Goal: Task Accomplishment & Management: Manage account settings

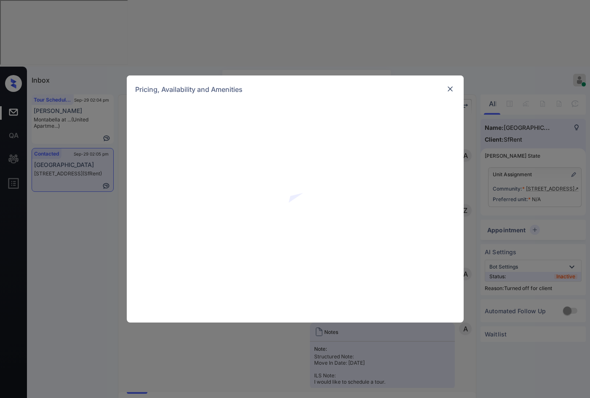
scroll to position [1823, 0]
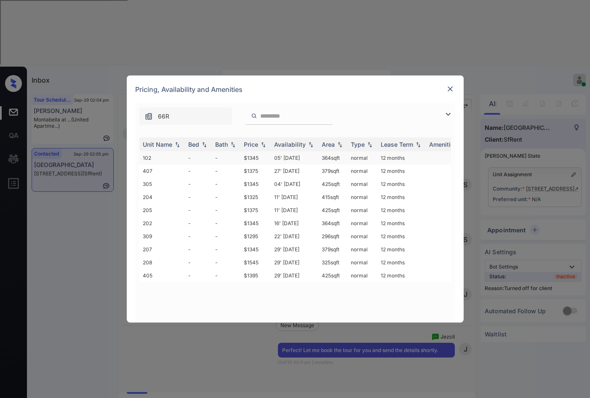
click at [239, 159] on td "-" at bounding box center [226, 157] width 29 height 13
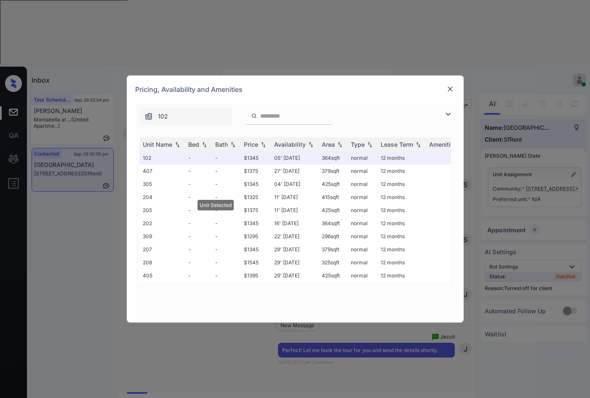
click at [452, 93] on div at bounding box center [450, 89] width 10 height 10
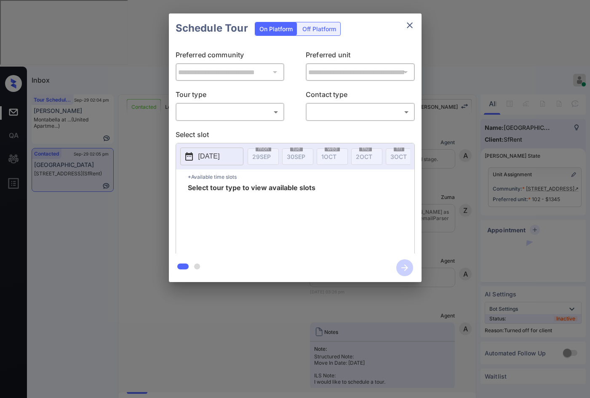
scroll to position [1878, 0]
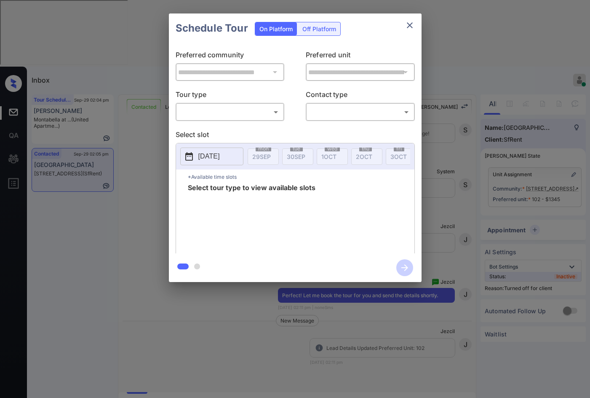
click at [315, 32] on div "Off Platform" at bounding box center [319, 28] width 42 height 13
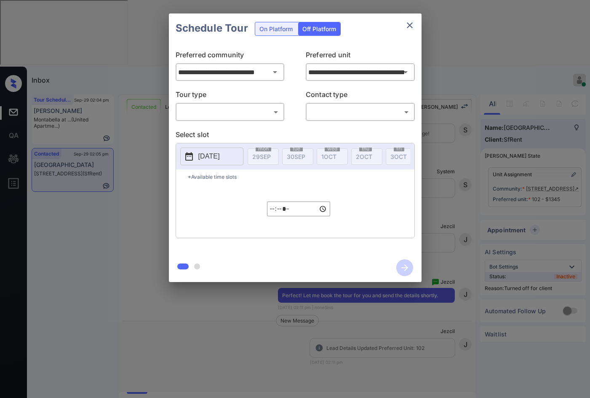
click at [241, 112] on body "Inbox Jezcil Usanastre Online Set yourself offline Set yourself on break Profil…" at bounding box center [295, 199] width 590 height 398
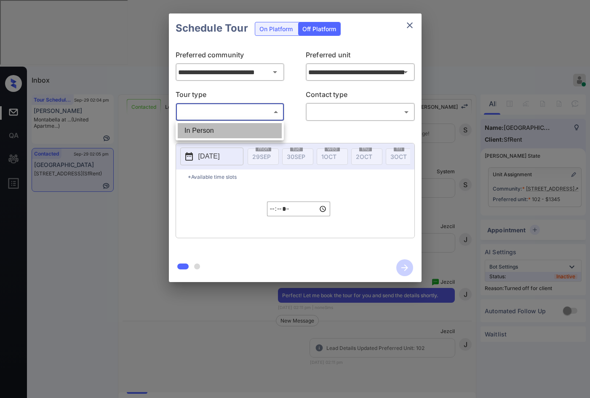
drag, startPoint x: 234, startPoint y: 130, endPoint x: 294, endPoint y: 124, distance: 60.1
click at [233, 130] on li "In Person" at bounding box center [230, 130] width 104 height 15
type input "********"
click at [348, 122] on div "**********" at bounding box center [295, 148] width 253 height 210
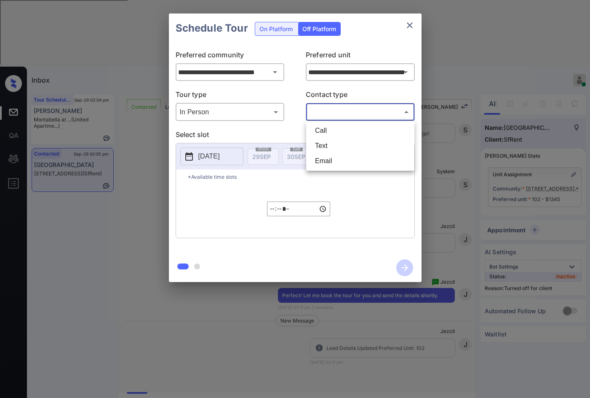
click at [350, 116] on body "Inbox Jezcil Usanastre Online Set yourself offline Set yourself on break Profil…" at bounding box center [295, 199] width 590 height 398
click at [340, 162] on li "Email" at bounding box center [360, 160] width 104 height 15
click at [334, 113] on body "Inbox Jezcil Usanastre Online Set yourself offline Set yourself on break Profil…" at bounding box center [295, 199] width 590 height 398
click at [326, 149] on li "Text" at bounding box center [360, 145] width 104 height 15
type input "****"
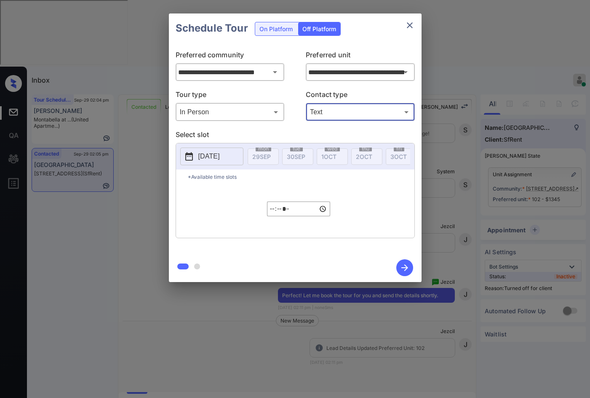
click at [220, 157] on p "2025-09-29" at bounding box center [208, 156] width 21 height 10
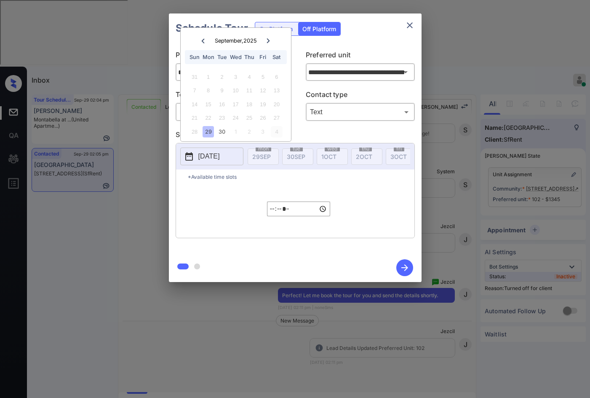
click at [275, 131] on div "4" at bounding box center [276, 131] width 11 height 11
click at [273, 211] on input "*****" at bounding box center [298, 208] width 63 height 15
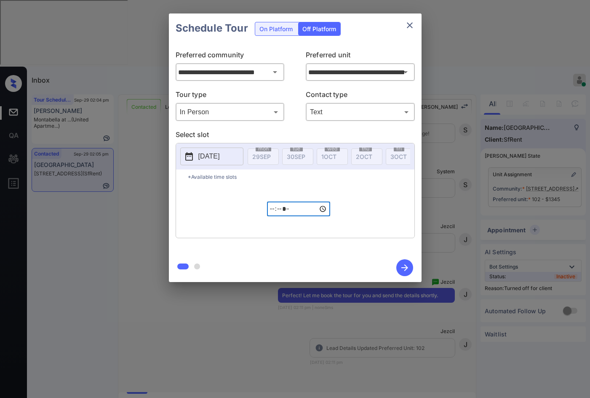
type input "*****"
click at [404, 261] on icon "button" at bounding box center [404, 267] width 17 height 17
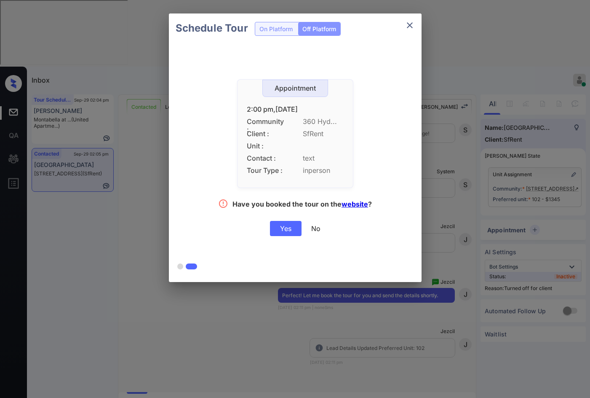
click at [302, 235] on div "Yes No" at bounding box center [295, 228] width 51 height 15
click at [300, 233] on div "Yes" at bounding box center [286, 228] width 32 height 15
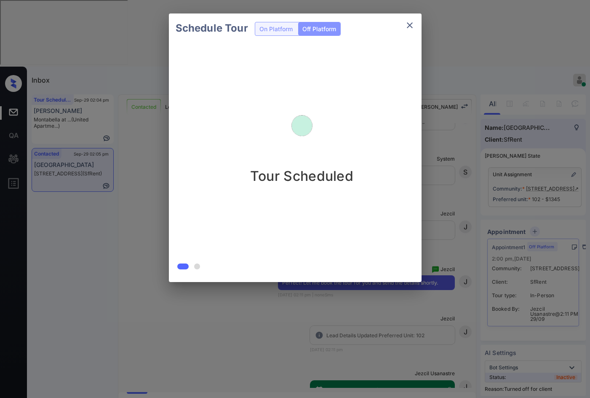
scroll to position [1932, 0]
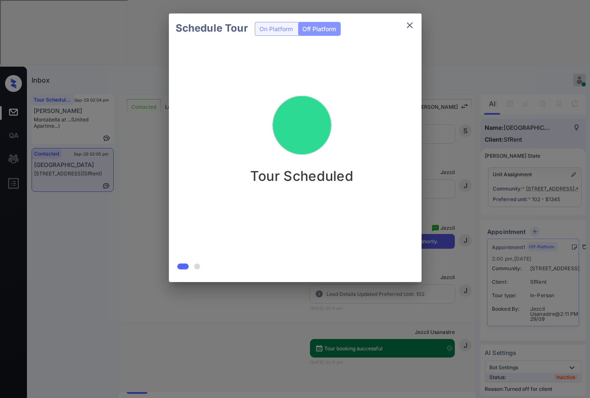
click at [235, 376] on div at bounding box center [295, 199] width 590 height 398
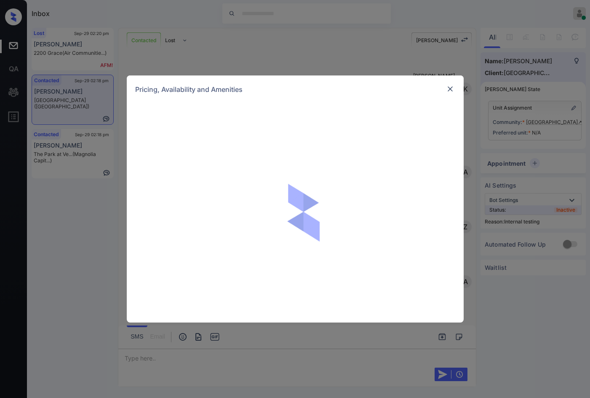
scroll to position [2576, 0]
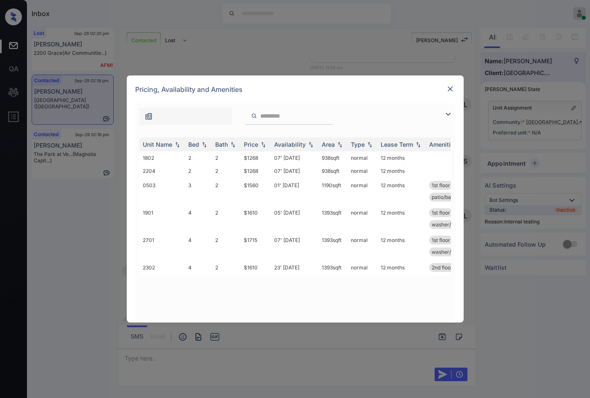
click at [445, 114] on img at bounding box center [448, 114] width 10 height 10
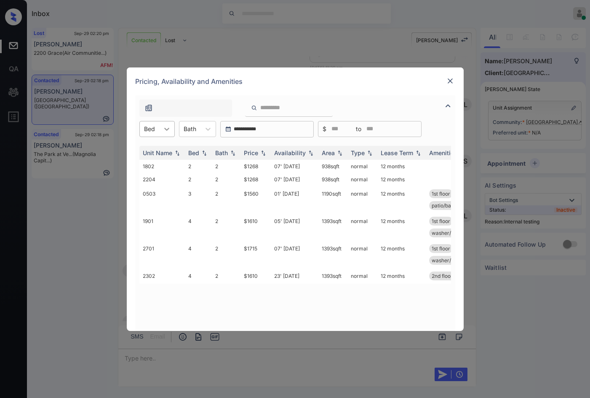
click at [170, 127] on div at bounding box center [166, 128] width 15 height 15
drag, startPoint x: 159, startPoint y: 150, endPoint x: 197, endPoint y: 144, distance: 38.4
click at [158, 150] on div "2" at bounding box center [156, 149] width 35 height 15
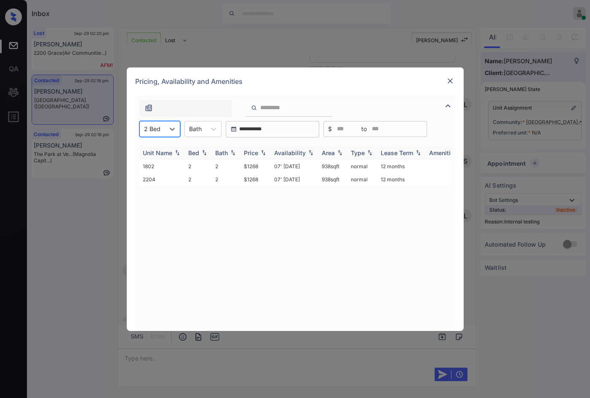
click at [264, 151] on img at bounding box center [263, 153] width 8 height 6
drag, startPoint x: 244, startPoint y: 169, endPoint x: 257, endPoint y: 168, distance: 13.1
click at [257, 168] on td "$1268" at bounding box center [256, 166] width 30 height 13
click at [264, 169] on td "$1268" at bounding box center [256, 166] width 30 height 13
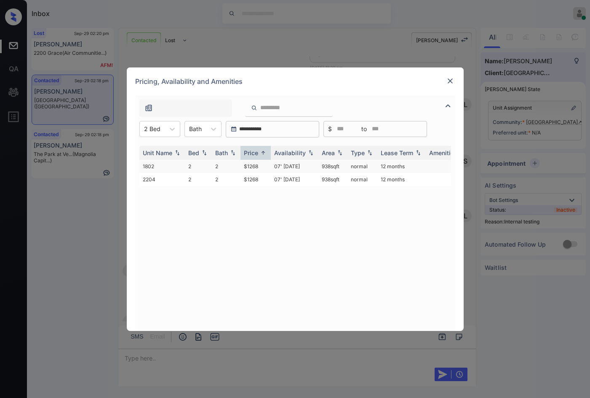
click at [264, 169] on td "$1268" at bounding box center [256, 166] width 30 height 13
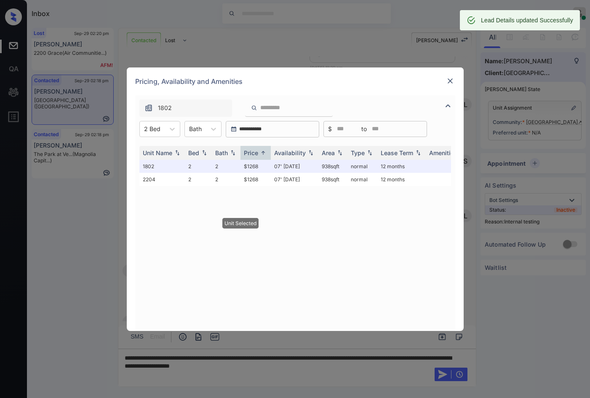
click at [448, 80] on img at bounding box center [450, 81] width 8 height 8
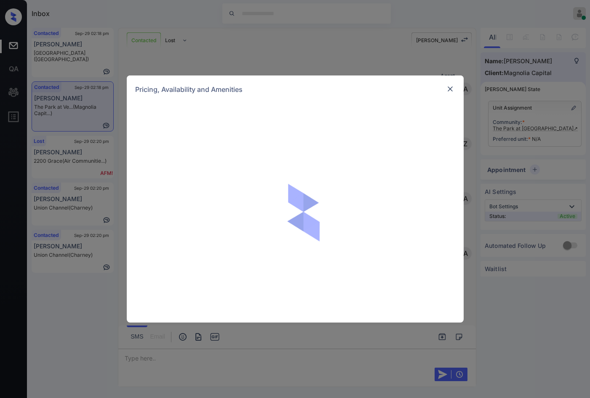
scroll to position [253, 0]
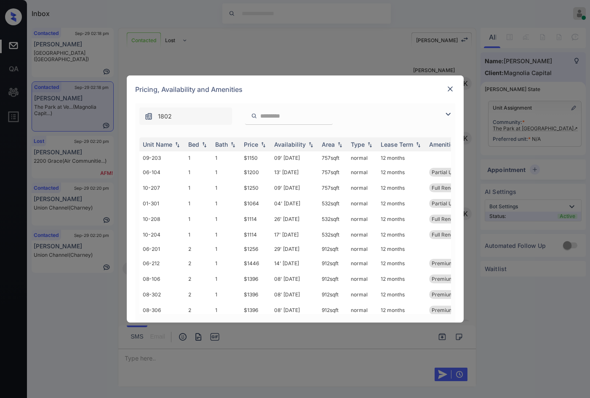
click at [446, 116] on img at bounding box center [448, 114] width 10 height 10
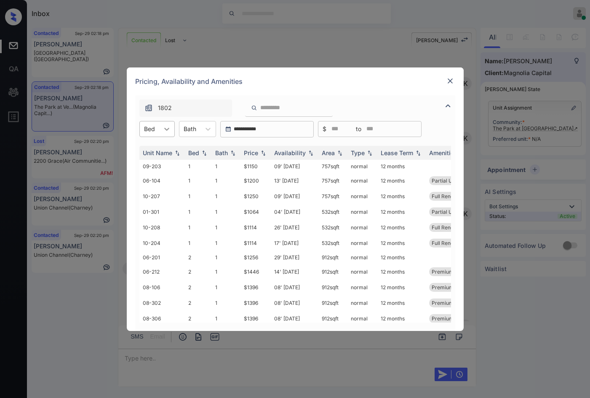
click at [159, 125] on div at bounding box center [166, 128] width 15 height 15
click at [154, 147] on div "1" at bounding box center [156, 149] width 35 height 15
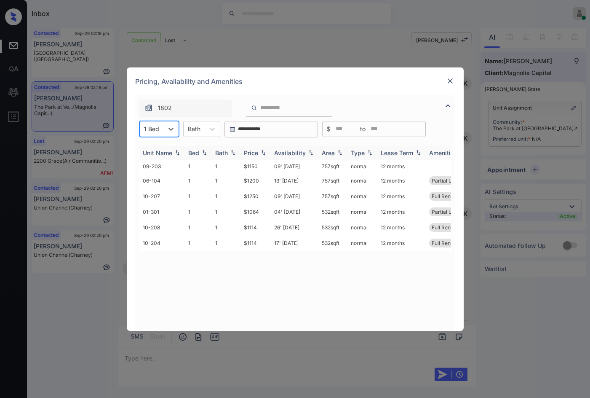
click at [262, 150] on img at bounding box center [263, 153] width 8 height 6
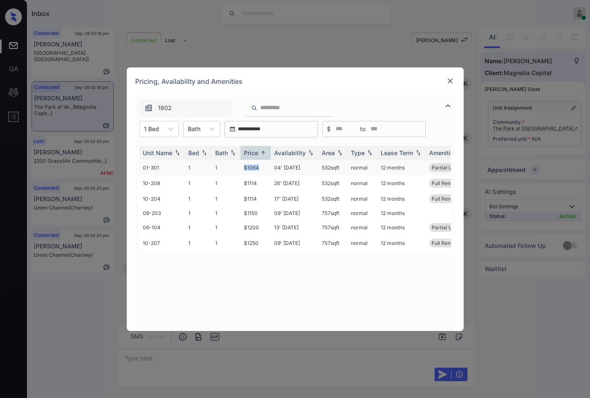
drag, startPoint x: 237, startPoint y: 165, endPoint x: 268, endPoint y: 164, distance: 30.8
click at [268, 164] on tr "01-301 1 1 $1064 04' Oct 25 532 sqft normal 12 months Partial Upgrade..." at bounding box center [359, 168] width 440 height 16
click at [257, 179] on td "$1114" at bounding box center [256, 183] width 30 height 16
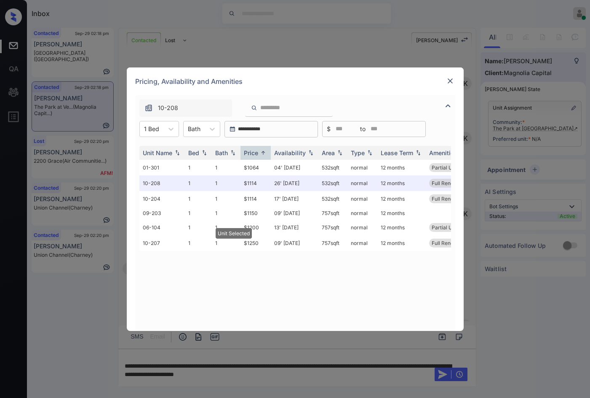
click at [448, 82] on img at bounding box center [450, 81] width 8 height 8
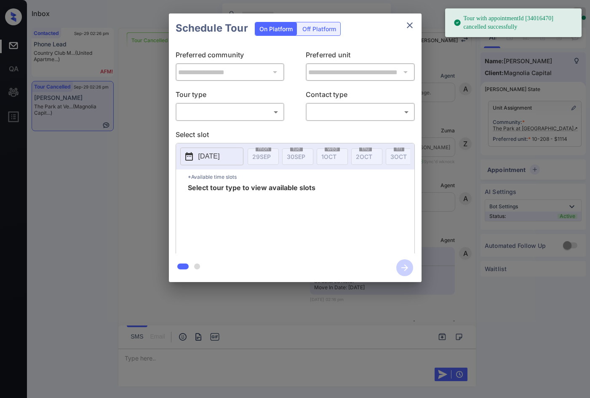
scroll to position [2642, 0]
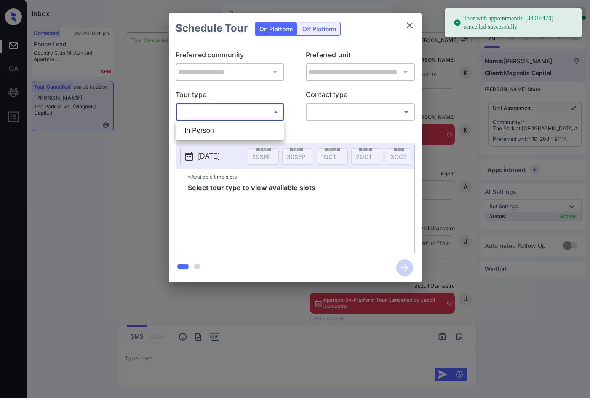
click at [248, 113] on body "Tour with appointmentId [34016470] cancelled successfully Inbox Jezcil Usanastr…" at bounding box center [295, 199] width 590 height 398
click at [256, 138] on ul "In Person" at bounding box center [230, 130] width 108 height 19
click at [327, 119] on div at bounding box center [295, 199] width 590 height 398
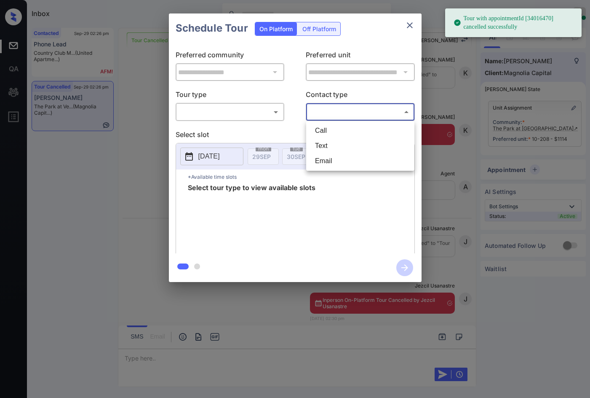
drag, startPoint x: 333, startPoint y: 112, endPoint x: 340, endPoint y: 135, distance: 24.1
click at [333, 112] on body "Tour with appointmentId [34016470] cancelled successfully Inbox Jezcil Usanastr…" at bounding box center [295, 199] width 590 height 398
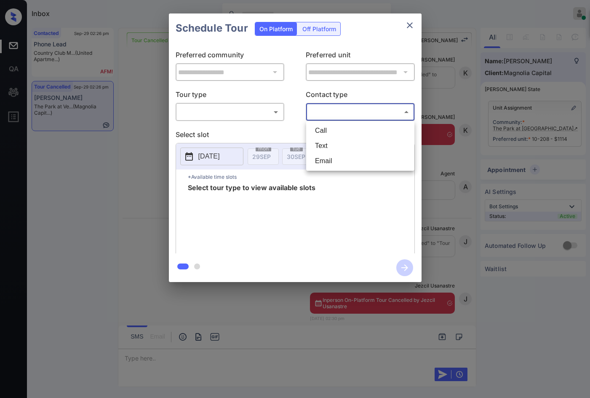
click at [340, 139] on li "Text" at bounding box center [360, 145] width 104 height 15
type input "****"
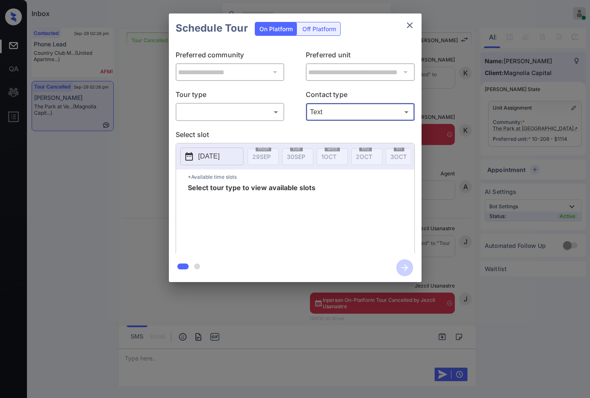
click at [242, 121] on div "​ ​" at bounding box center [230, 112] width 109 height 18
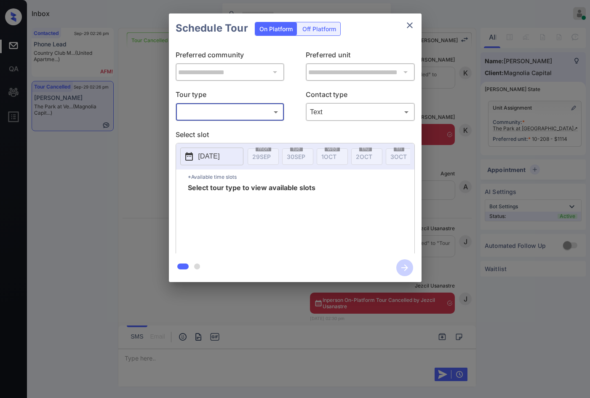
click at [246, 114] on body "Inbox Jezcil Usanastre Online Set yourself offline Set yourself on break Profil…" at bounding box center [295, 199] width 590 height 398
click at [249, 129] on li "In Person" at bounding box center [230, 130] width 104 height 15
type input "********"
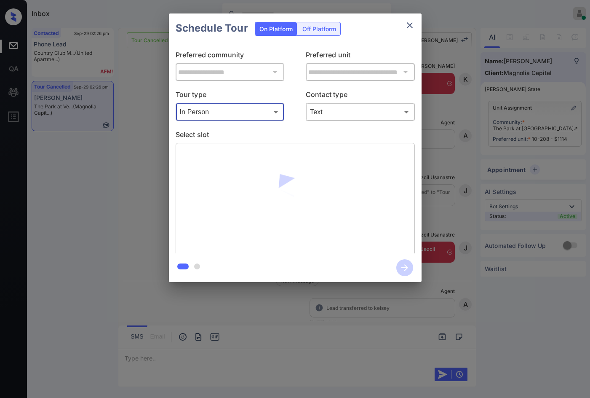
scroll to position [2697, 0]
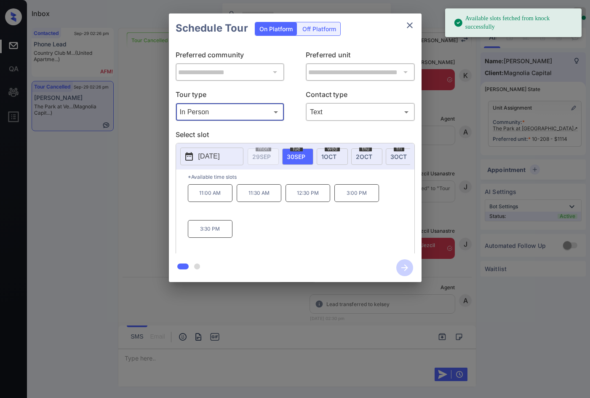
click at [392, 155] on span "[DATE]" at bounding box center [398, 156] width 16 height 7
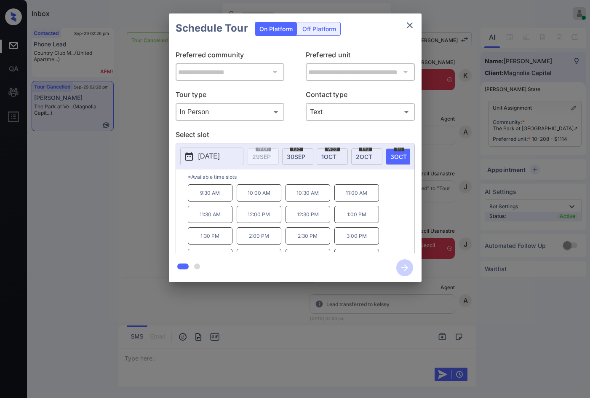
scroll to position [0, 105]
drag, startPoint x: 335, startPoint y: 157, endPoint x: 305, endPoint y: 180, distance: 38.8
click at [336, 157] on span "4 OCT" at bounding box center [328, 156] width 16 height 7
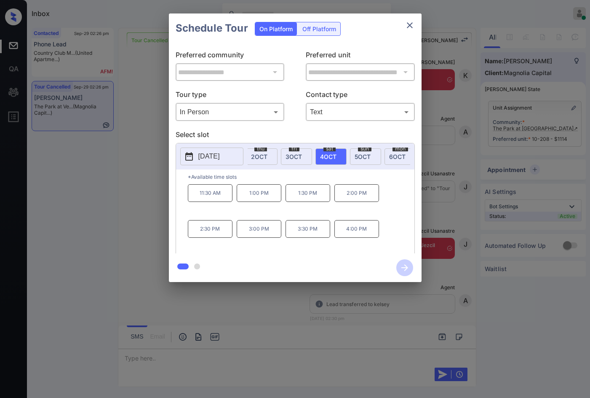
click at [271, 200] on p "1:00 PM" at bounding box center [259, 193] width 45 height 18
click at [400, 265] on icon "button" at bounding box center [404, 267] width 17 height 17
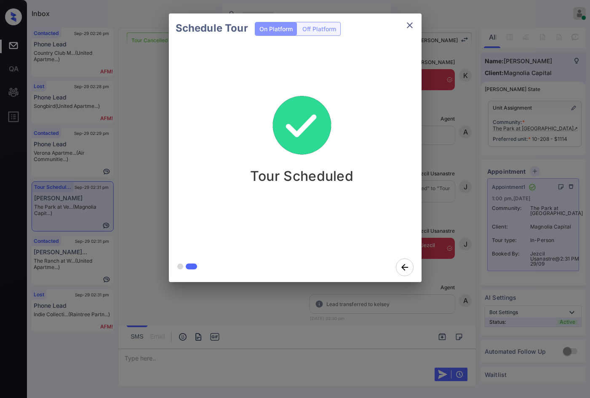
scroll to position [2808, 0]
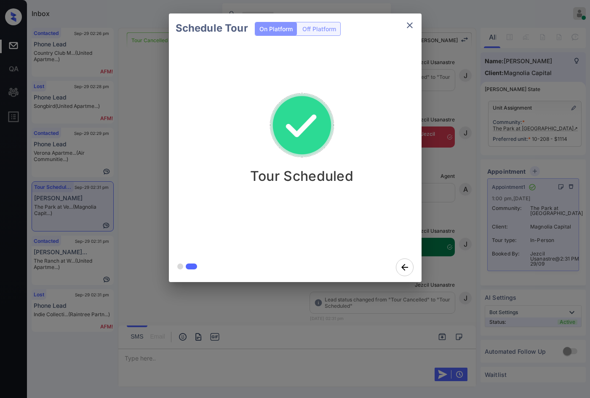
click at [154, 209] on div "Schedule Tour On Platform Off Platform Tour Scheduled" at bounding box center [295, 147] width 590 height 295
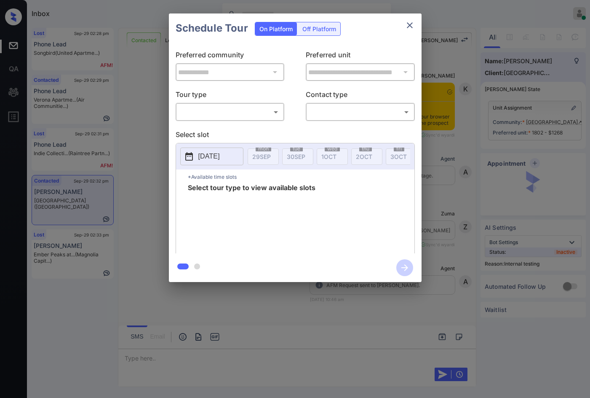
scroll to position [1774, 0]
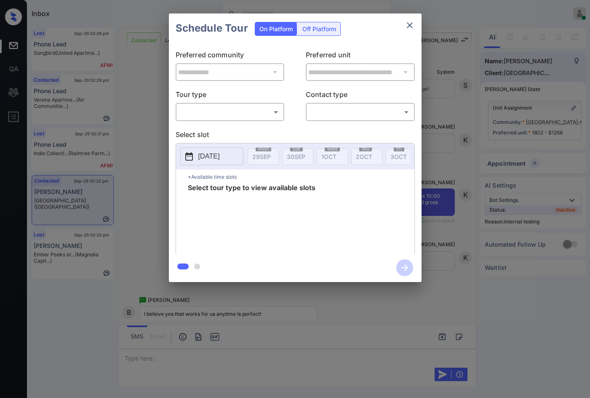
click at [471, 162] on div "**********" at bounding box center [295, 147] width 590 height 295
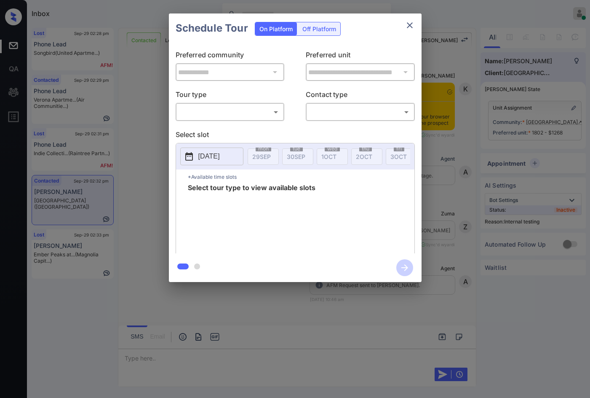
scroll to position [1774, 0]
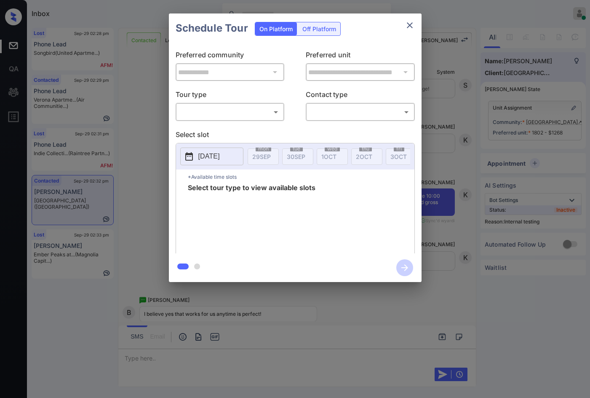
click at [246, 100] on p "Tour type" at bounding box center [230, 95] width 109 height 13
click at [240, 110] on body "Inbox Jezcil Usanastre Online Set yourself offline Set yourself on break Profil…" at bounding box center [295, 199] width 590 height 398
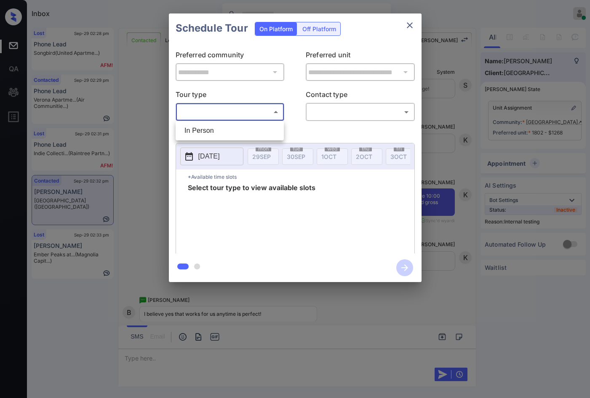
drag, startPoint x: 241, startPoint y: 110, endPoint x: 235, endPoint y: 126, distance: 16.4
click at [221, 126] on li "In Person" at bounding box center [230, 130] width 104 height 15
type input "********"
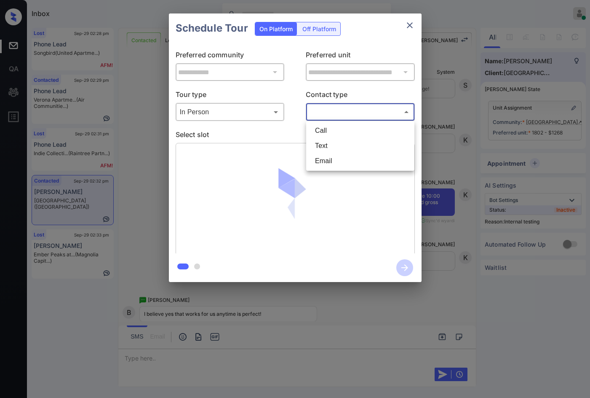
click at [309, 109] on body "Inbox Jezcil Usanastre Online Set yourself offline Set yourself on break Profil…" at bounding box center [295, 199] width 590 height 398
click at [336, 146] on li "Text" at bounding box center [360, 145] width 104 height 15
type input "****"
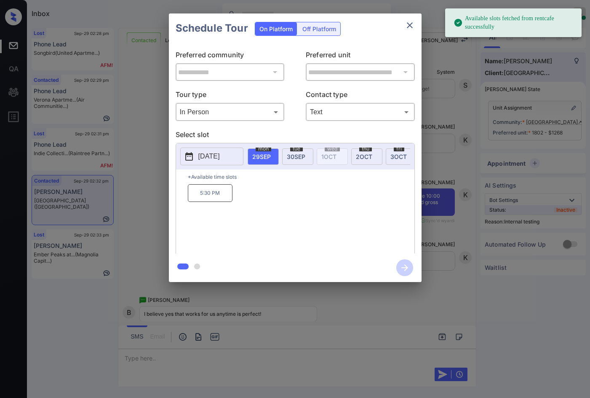
click at [365, 157] on span "2 OCT" at bounding box center [364, 156] width 16 height 7
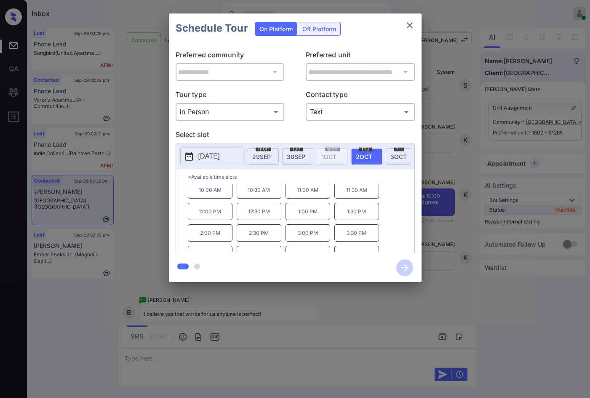
scroll to position [0, 0]
click at [261, 200] on p "10:30 AM" at bounding box center [259, 192] width 45 height 17
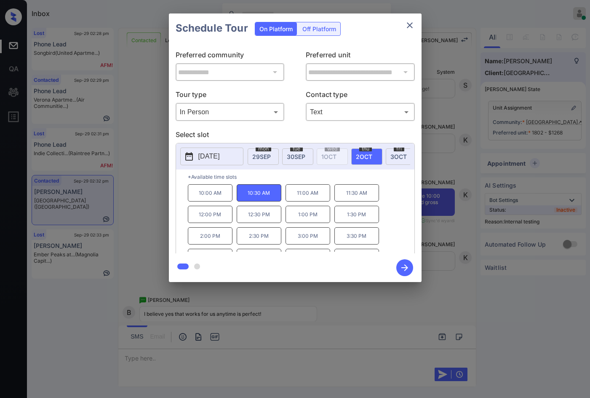
click at [409, 269] on icon "button" at bounding box center [404, 267] width 17 height 17
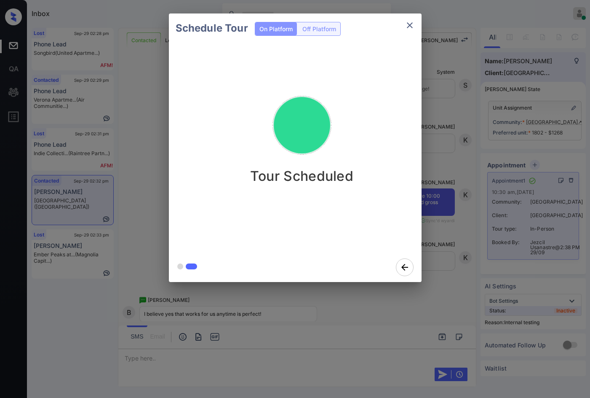
click at [408, 25] on icon "close" at bounding box center [410, 25] width 10 height 10
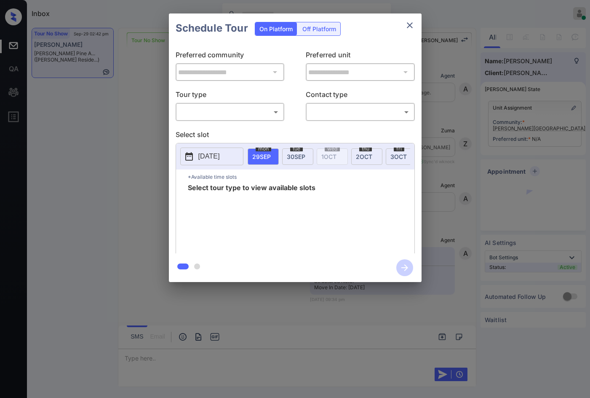
scroll to position [1428, 0]
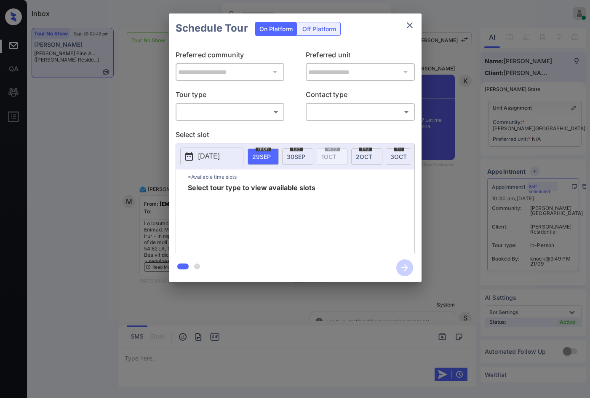
click at [231, 113] on body "Inbox Jezcil Usanastre Online Set yourself offline Set yourself on break Profil…" at bounding box center [295, 199] width 590 height 398
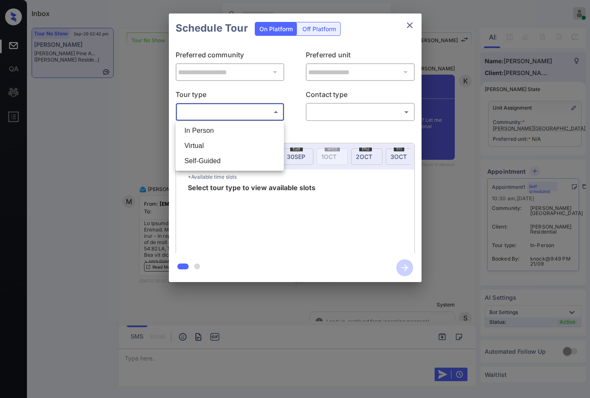
click at [223, 132] on li "In Person" at bounding box center [230, 130] width 104 height 15
type input "********"
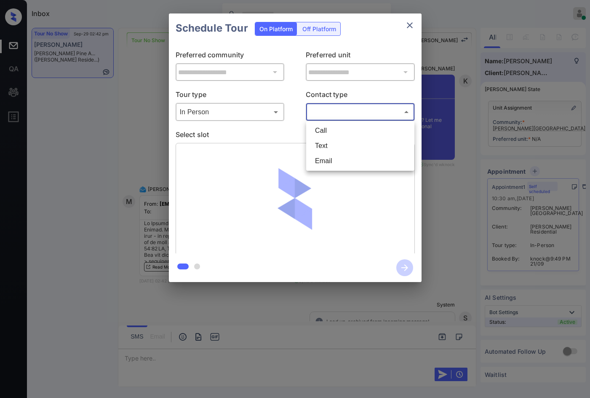
click at [318, 113] on body "Inbox Jezcil Usanastre Online Set yourself offline Set yourself on break Profil…" at bounding box center [295, 199] width 590 height 398
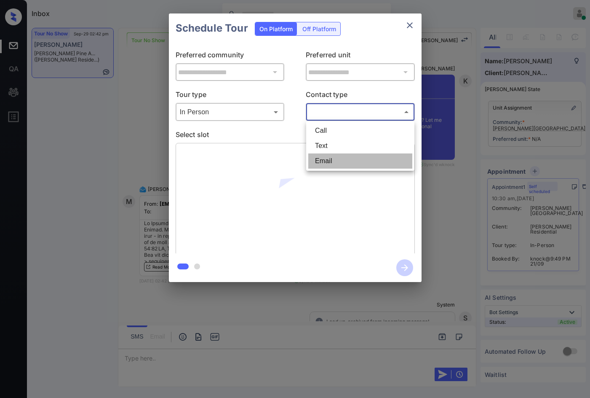
click at [337, 155] on li "Email" at bounding box center [360, 160] width 104 height 15
type input "*****"
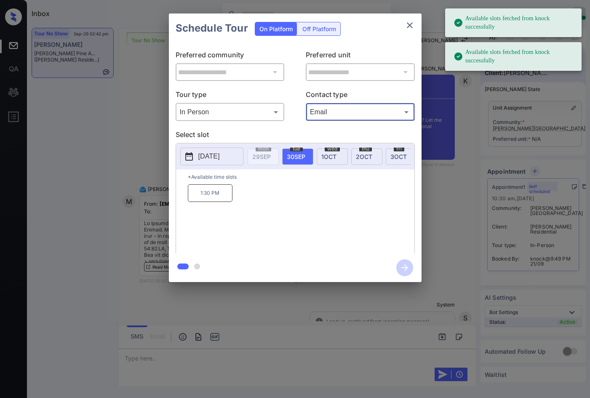
click at [392, 157] on span "3 OCT" at bounding box center [398, 156] width 16 height 7
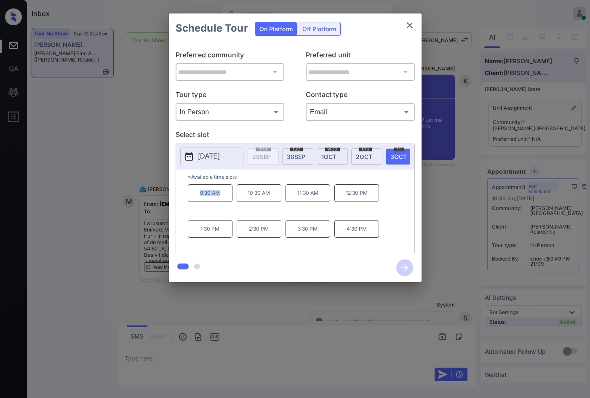
drag, startPoint x: 222, startPoint y: 200, endPoint x: 229, endPoint y: 200, distance: 7.6
click at [230, 200] on p "9:30 AM" at bounding box center [210, 193] width 45 height 18
copy p "9:30 AM"
drag, startPoint x: 297, startPoint y: 199, endPoint x: 318, endPoint y: 199, distance: 21.5
click at [318, 199] on p "11:30 AM" at bounding box center [308, 193] width 45 height 18
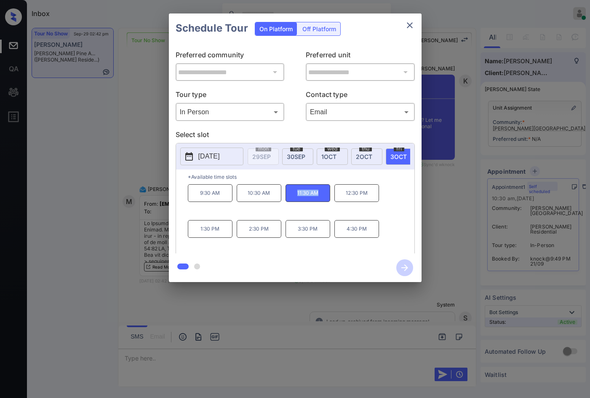
copy p "11:30 AM"
drag, startPoint x: 295, startPoint y: 235, endPoint x: 319, endPoint y: 235, distance: 24.0
click at [321, 235] on p "3:30 PM" at bounding box center [308, 229] width 45 height 18
copy p "3:30 PM"
click at [130, 190] on div "**********" at bounding box center [295, 147] width 590 height 295
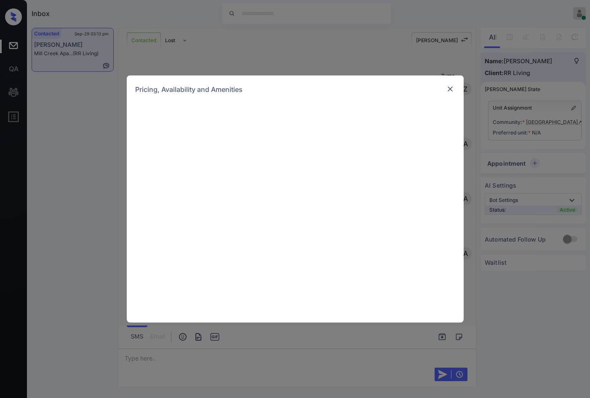
scroll to position [748, 0]
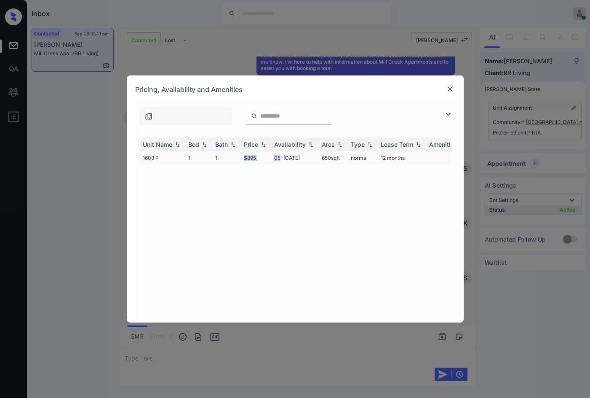
drag, startPoint x: 230, startPoint y: 160, endPoint x: 279, endPoint y: 160, distance: 49.7
click at [279, 160] on tr "1603 P 1 1 $895 05' [DATE] 650 sqft normal 12 months" at bounding box center [359, 157] width 440 height 13
click at [279, 160] on td "05' [DATE]" at bounding box center [295, 157] width 48 height 13
click at [279, 160] on td "05' Nov 25" at bounding box center [295, 157] width 48 height 13
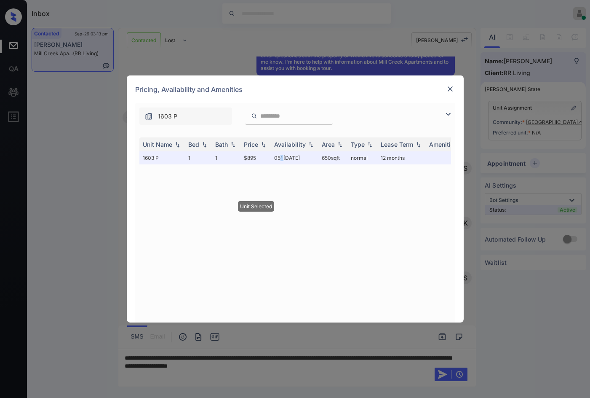
click at [450, 87] on img at bounding box center [450, 89] width 8 height 8
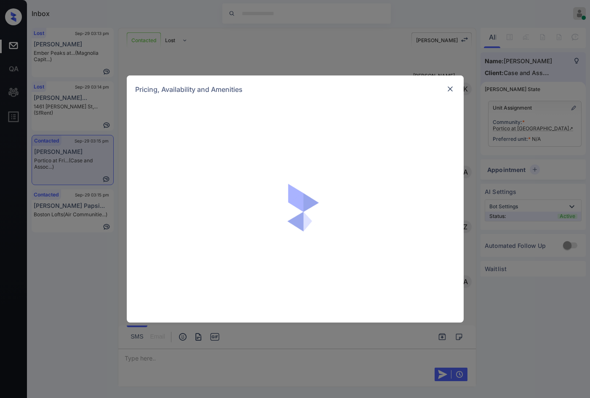
scroll to position [1003, 0]
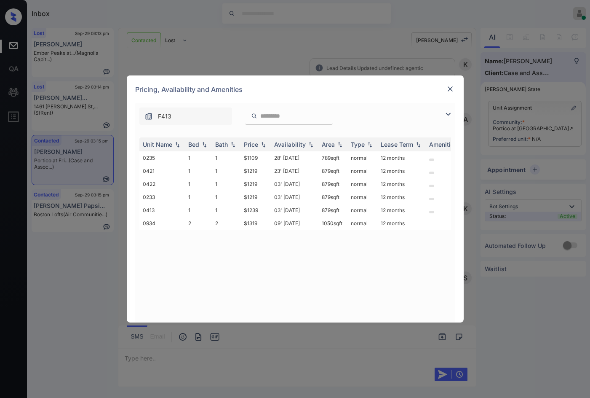
click at [449, 87] on img at bounding box center [450, 89] width 8 height 8
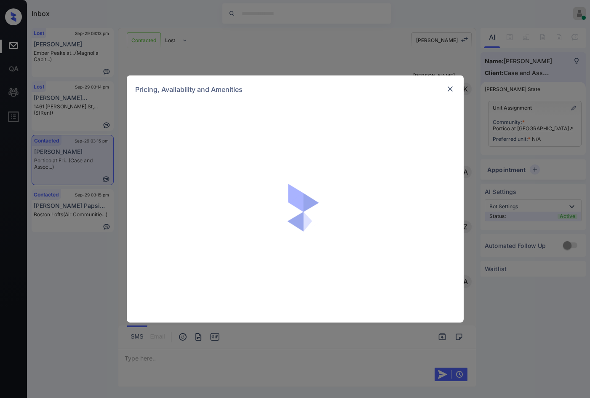
scroll to position [965, 0]
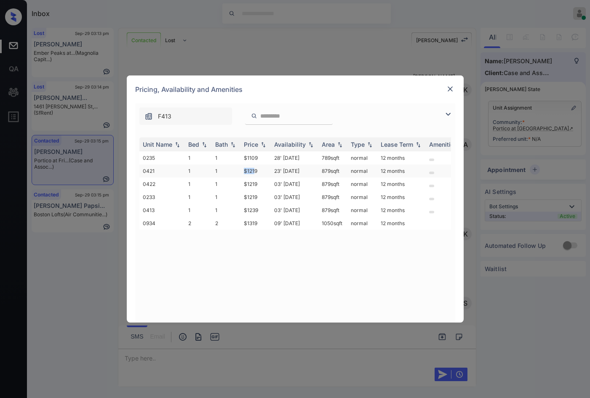
drag, startPoint x: 243, startPoint y: 168, endPoint x: 254, endPoint y: 169, distance: 11.0
click at [254, 169] on tr "0421 1 1 $1219 23' [DATE] 879 sqft normal 12 months" at bounding box center [359, 170] width 440 height 13
drag, startPoint x: 261, startPoint y: 170, endPoint x: 242, endPoint y: 172, distance: 19.5
click at [242, 172] on td "$1219" at bounding box center [256, 170] width 30 height 13
copy td "$1219"
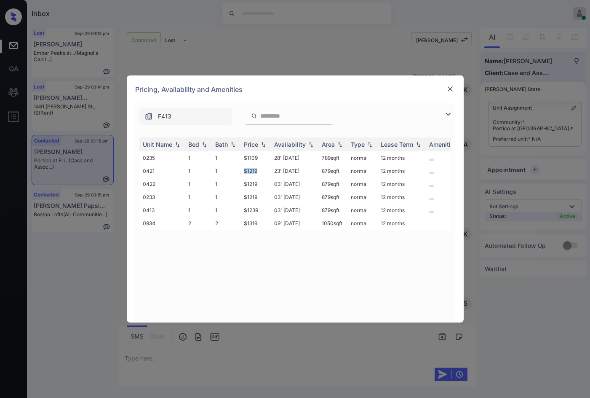
click at [449, 88] on img at bounding box center [450, 89] width 8 height 8
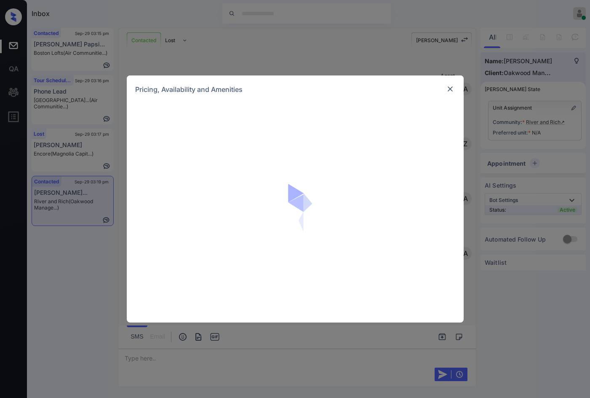
scroll to position [1090, 0]
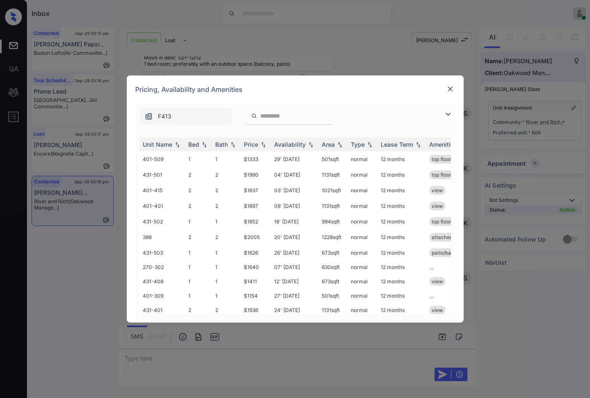
click at [449, 114] on img at bounding box center [448, 114] width 10 height 10
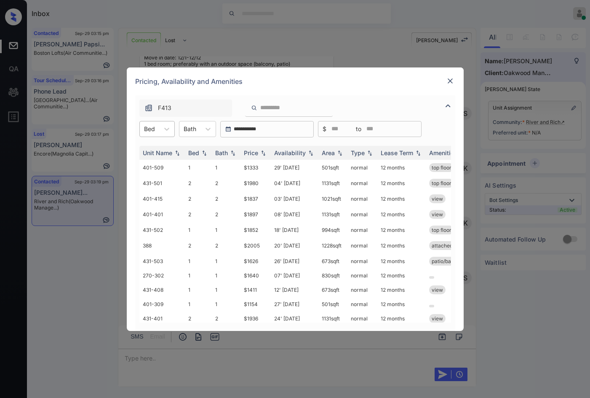
click at [144, 127] on div at bounding box center [149, 128] width 11 height 9
click at [152, 152] on div "1" at bounding box center [156, 149] width 35 height 15
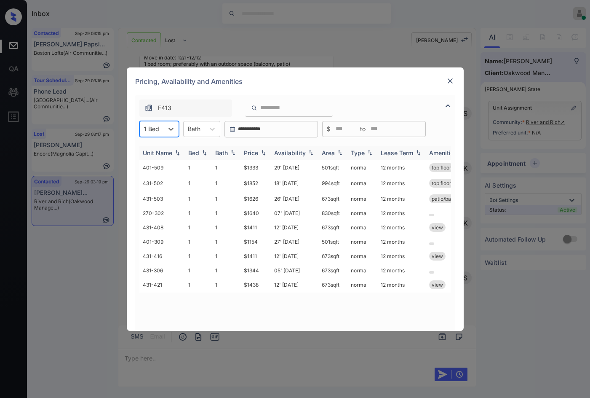
click at [264, 152] on img at bounding box center [263, 153] width 8 height 6
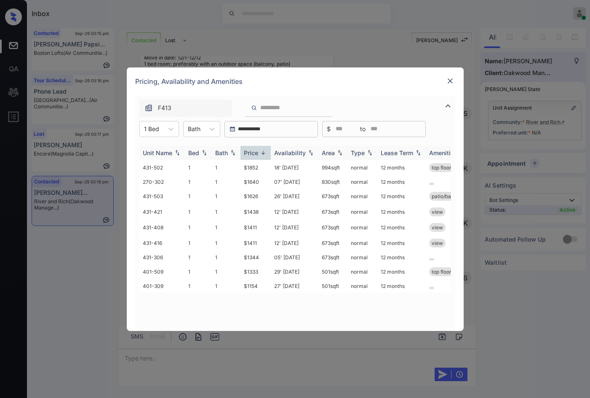
click at [264, 152] on img at bounding box center [263, 153] width 8 height 6
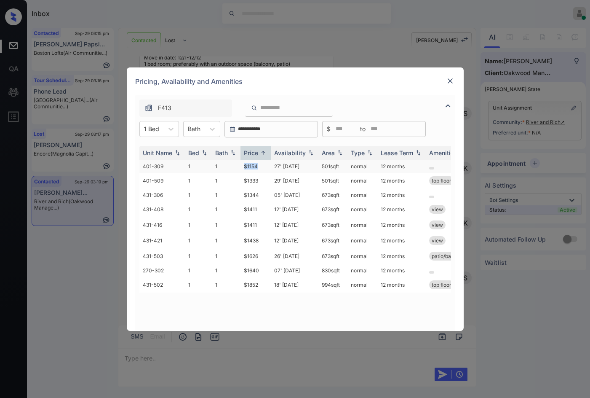
drag, startPoint x: 250, startPoint y: 168, endPoint x: 267, endPoint y: 168, distance: 16.4
click at [267, 168] on tr "401-309 1 1 $1154 27' [DATE] 501 sqft normal 12 months" at bounding box center [359, 166] width 440 height 13
click at [265, 177] on td "$1333" at bounding box center [256, 181] width 30 height 16
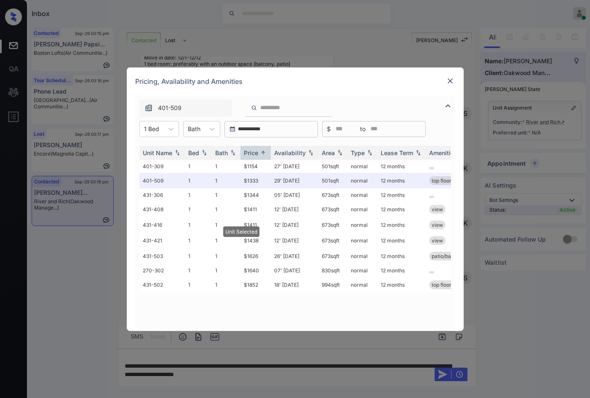
click at [453, 78] on img at bounding box center [450, 81] width 8 height 8
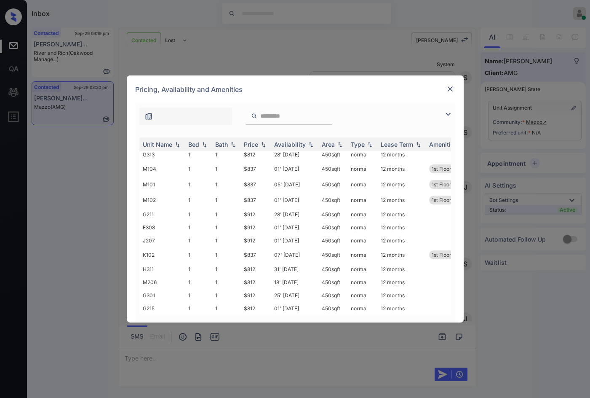
scroll to position [947, 0]
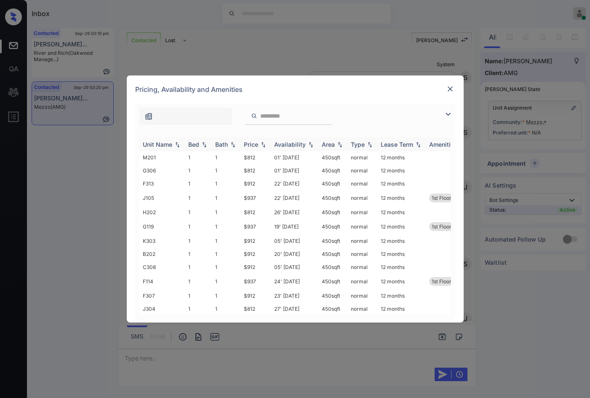
click at [263, 142] on img at bounding box center [263, 145] width 8 height 6
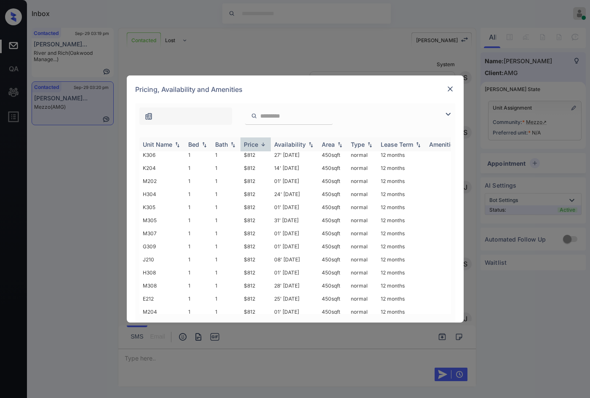
click at [263, 142] on img at bounding box center [263, 144] width 8 height 6
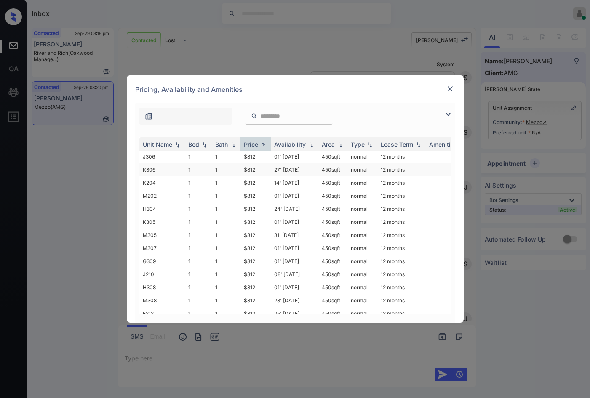
scroll to position [0, 0]
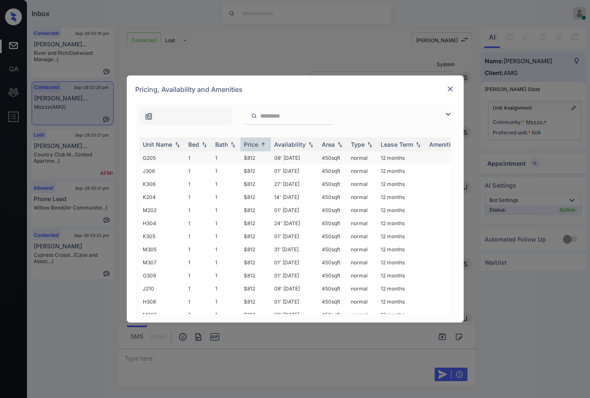
click at [271, 161] on td "08' Sep 25" at bounding box center [295, 157] width 48 height 13
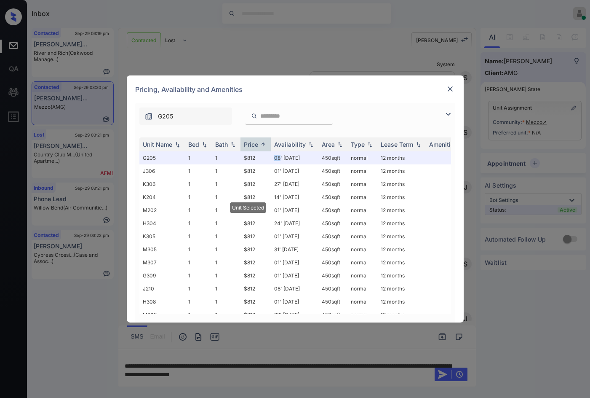
click at [449, 91] on img at bounding box center [450, 89] width 8 height 8
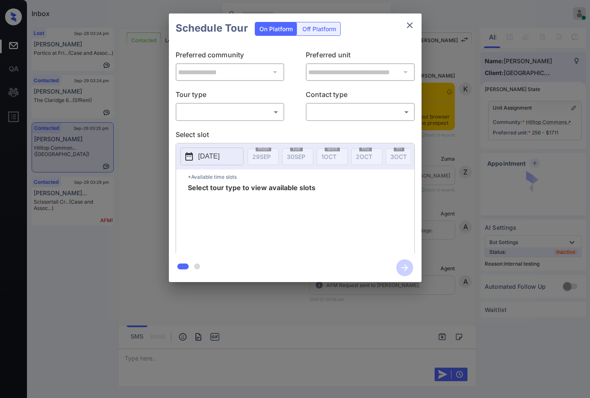
scroll to position [1022, 0]
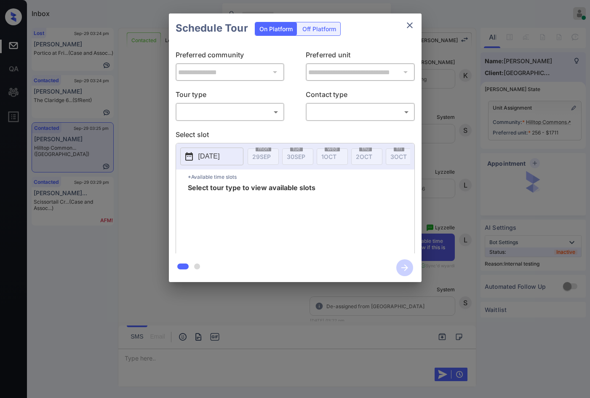
click at [263, 116] on body "Inbox Jezcil Usanastre Online Set yourself offline Set yourself on break Profil…" at bounding box center [295, 199] width 590 height 398
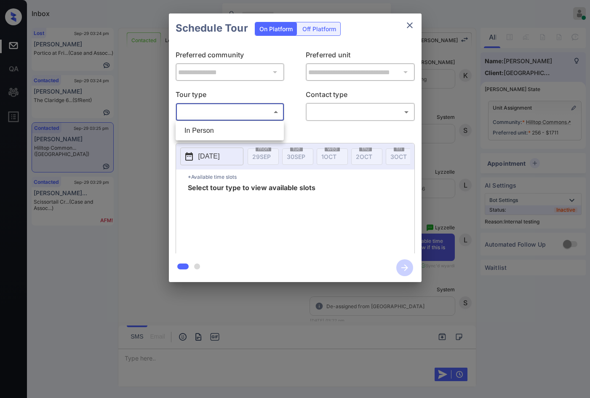
click at [228, 134] on li "In Person" at bounding box center [230, 130] width 104 height 15
type input "********"
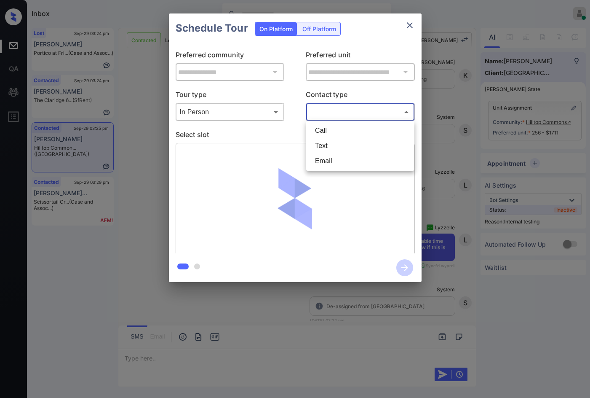
click at [320, 118] on body "Inbox Jezcil Usanastre Online Set yourself offline Set yourself on break Profil…" at bounding box center [295, 199] width 590 height 398
click at [327, 147] on li "Text" at bounding box center [360, 145] width 104 height 15
type input "****"
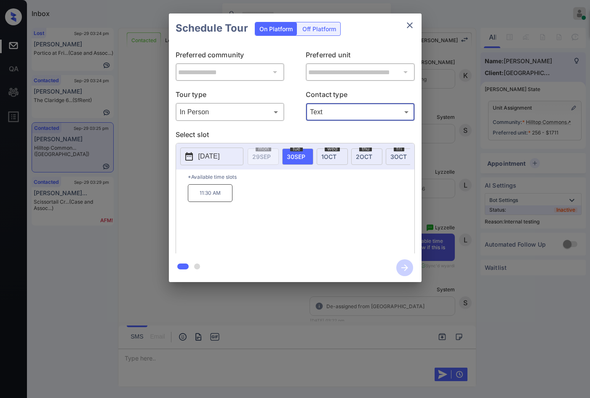
click at [168, 197] on div "**********" at bounding box center [295, 147] width 590 height 295
click at [450, 228] on div "**********" at bounding box center [295, 147] width 590 height 295
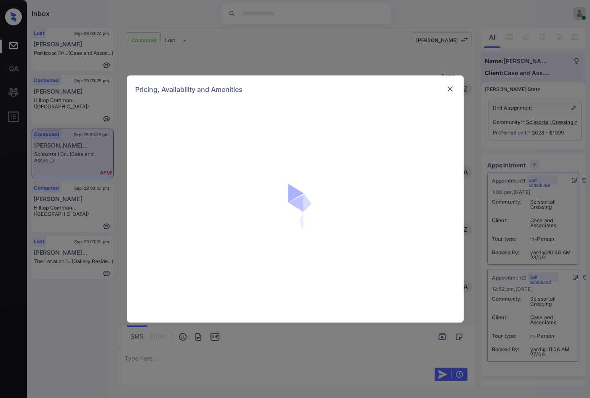
scroll to position [1807, 0]
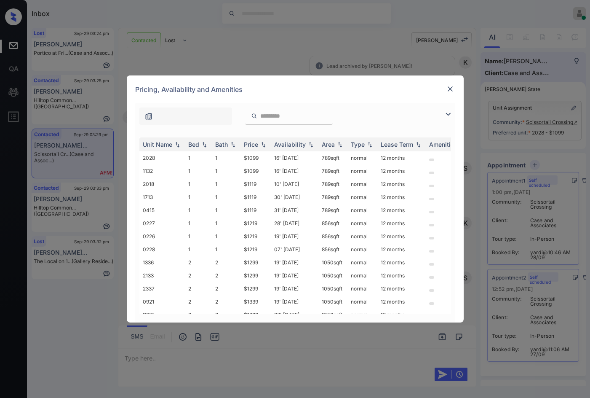
click at [446, 114] on img at bounding box center [448, 114] width 10 height 10
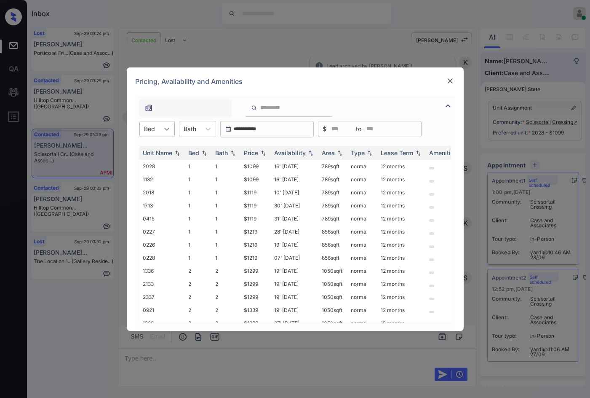
click at [161, 128] on div at bounding box center [166, 128] width 15 height 15
click at [150, 145] on div "1" at bounding box center [156, 149] width 35 height 15
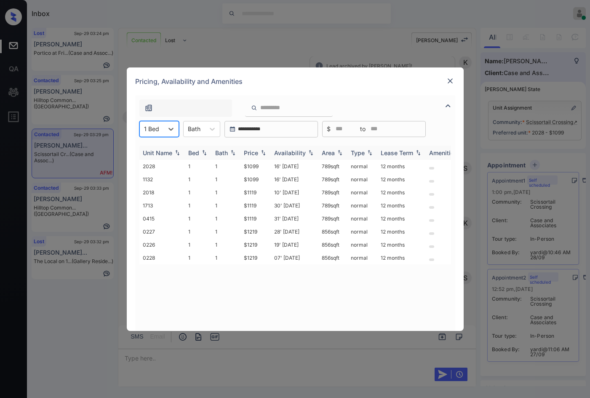
click at [261, 154] on img at bounding box center [263, 153] width 8 height 6
click at [261, 153] on img at bounding box center [263, 153] width 8 height 6
drag, startPoint x: 244, startPoint y: 165, endPoint x: 263, endPoint y: 164, distance: 19.0
click at [263, 164] on td "$1099" at bounding box center [256, 166] width 30 height 13
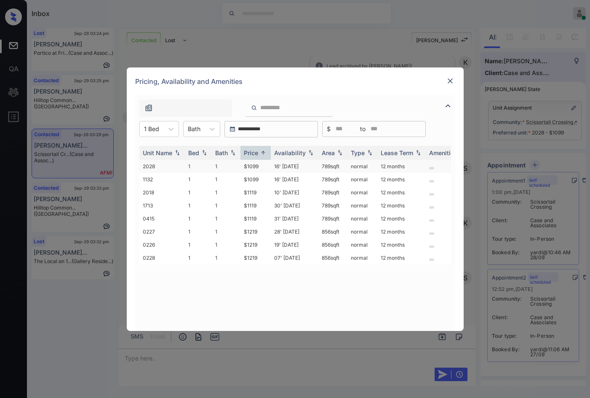
drag, startPoint x: 263, startPoint y: 164, endPoint x: 276, endPoint y: 160, distance: 13.6
click at [264, 164] on td "$1099" at bounding box center [256, 166] width 30 height 13
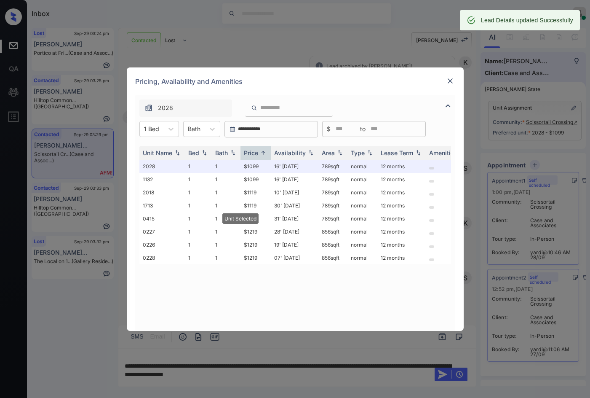
click at [451, 80] on img at bounding box center [450, 81] width 8 height 8
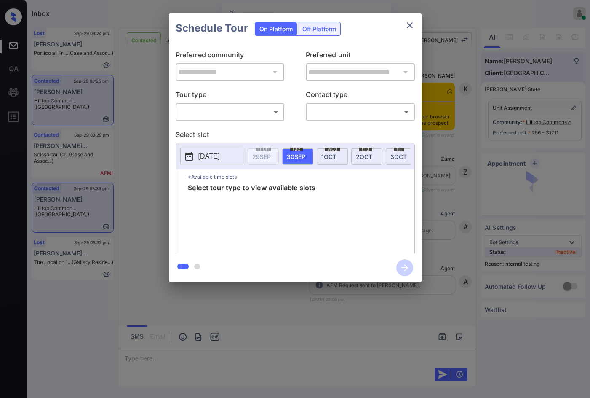
scroll to position [1559, 0]
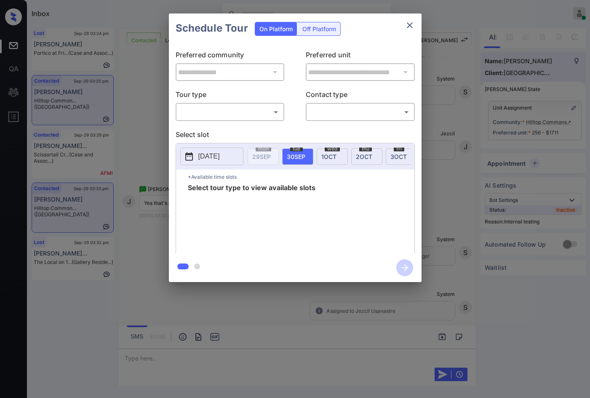
click at [265, 118] on body "Inbox Jezcil Usanastre Online Set yourself offline Set yourself on break Profil…" at bounding box center [295, 199] width 590 height 398
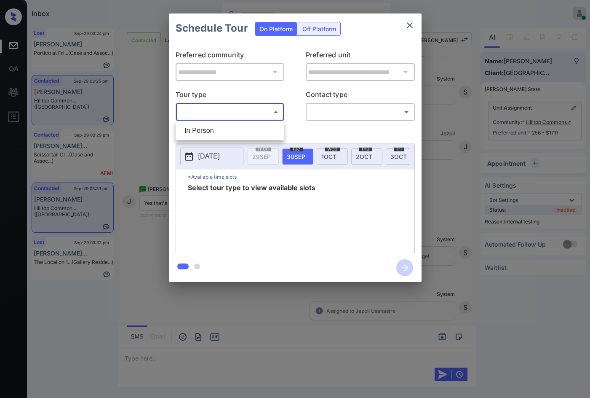
drag, startPoint x: 257, startPoint y: 127, endPoint x: 278, endPoint y: 124, distance: 20.4
click at [257, 126] on li "In Person" at bounding box center [230, 130] width 104 height 15
type input "********"
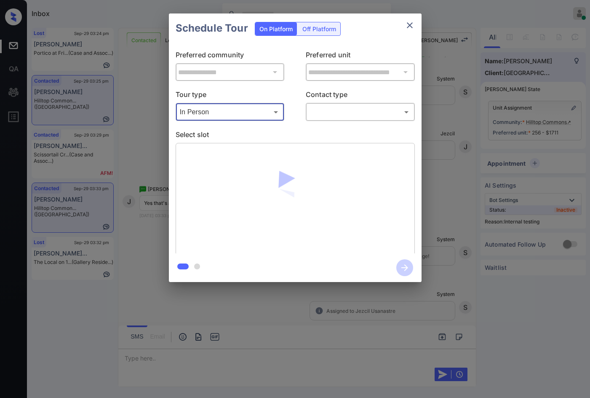
click at [334, 115] on body "Inbox Jezcil Usanastre Online Set yourself offline Set yourself on break Profil…" at bounding box center [295, 199] width 590 height 398
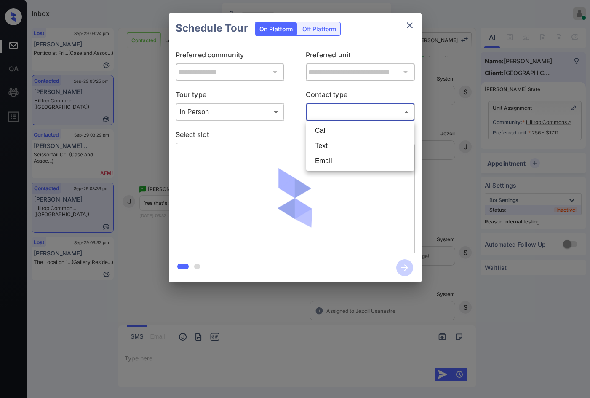
drag, startPoint x: 335, startPoint y: 135, endPoint x: 336, endPoint y: 141, distance: 5.9
click at [336, 141] on ul "Call Text Email" at bounding box center [360, 146] width 108 height 50
click at [334, 141] on li "Text" at bounding box center [360, 145] width 104 height 15
type input "****"
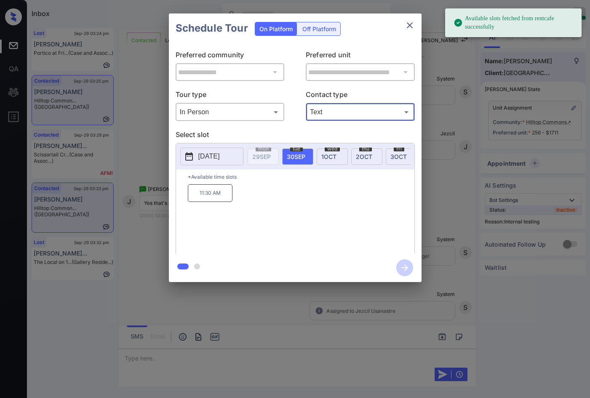
click at [217, 195] on p "11:30 AM" at bounding box center [210, 193] width 45 height 18
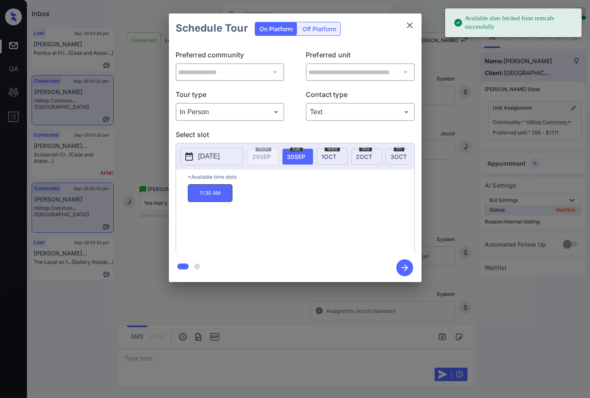
click at [402, 273] on icon "button" at bounding box center [404, 267] width 17 height 17
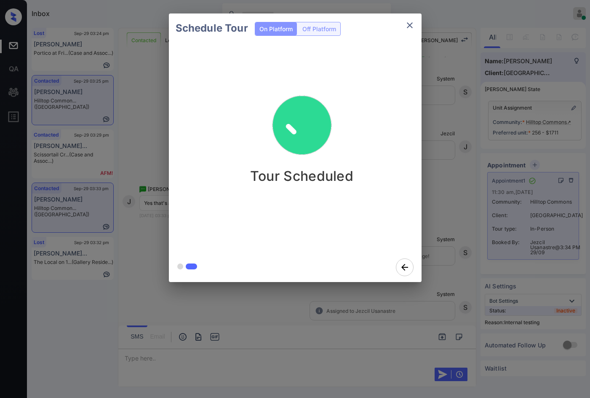
click at [122, 190] on div "Schedule Tour On Platform Off Platform Tour Scheduled" at bounding box center [295, 147] width 590 height 295
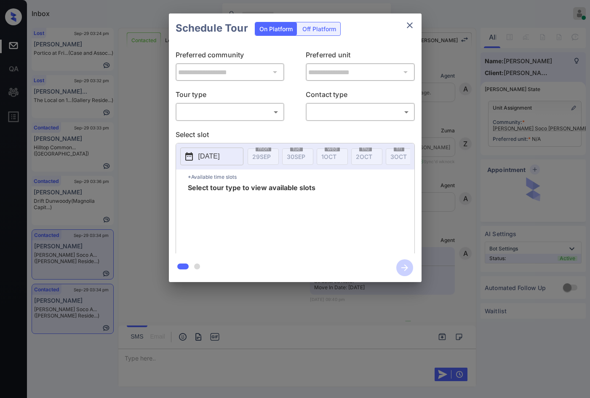
scroll to position [1265, 0]
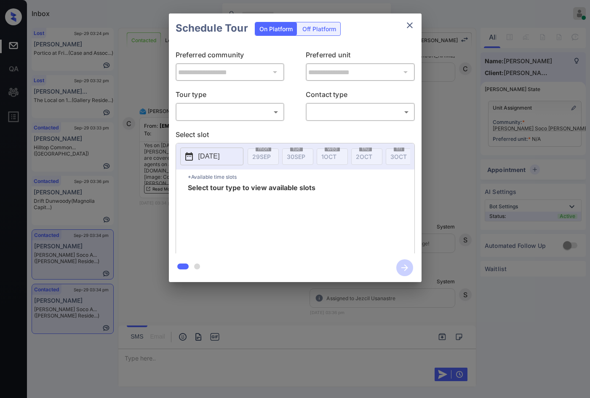
click at [262, 112] on body "Inbox Jezcil Usanastre Online Set yourself offline Set yourself on break Profil…" at bounding box center [295, 199] width 590 height 398
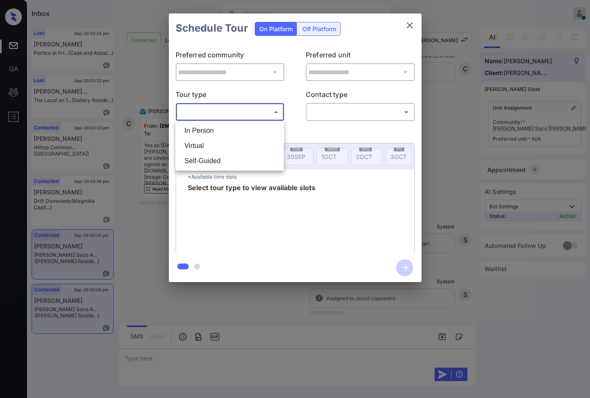
click at [256, 127] on li "In Person" at bounding box center [230, 130] width 104 height 15
type input "********"
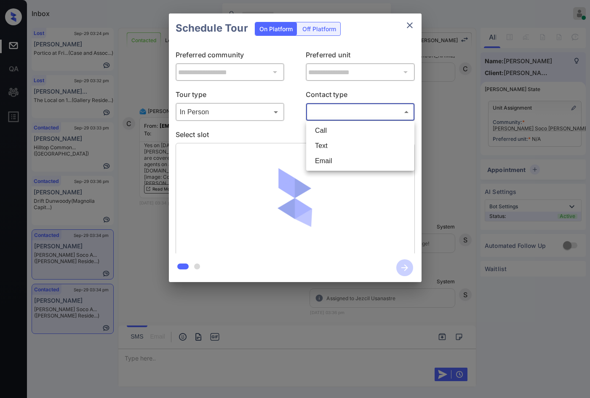
click at [347, 116] on body "Inbox Jezcil Usanastre Online Set yourself offline Set yourself on break Profil…" at bounding box center [295, 199] width 590 height 398
click at [327, 147] on li "Text" at bounding box center [360, 145] width 104 height 15
type input "****"
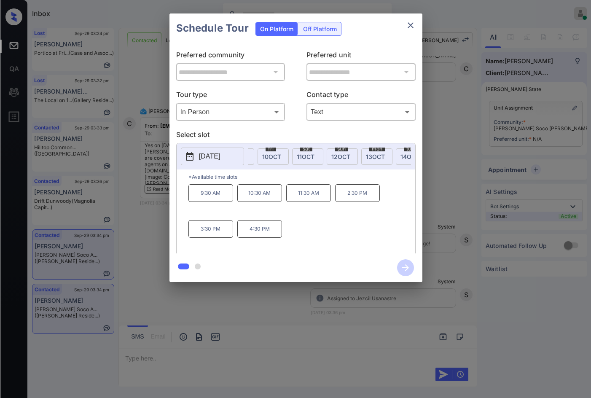
scroll to position [0, 358]
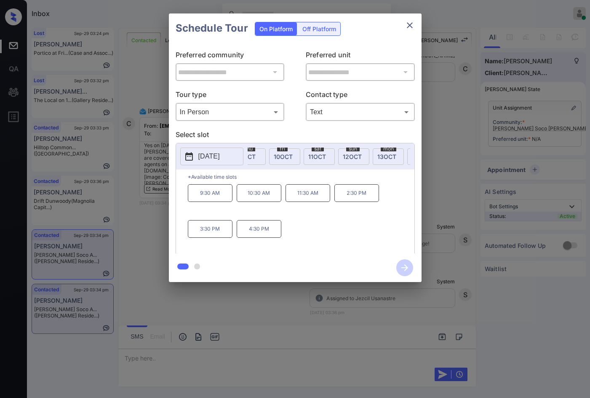
click at [310, 155] on span "11 OCT" at bounding box center [317, 156] width 18 height 7
drag, startPoint x: 195, startPoint y: 197, endPoint x: 227, endPoint y: 202, distance: 32.3
click at [227, 202] on p "10:30 AM" at bounding box center [210, 193] width 45 height 18
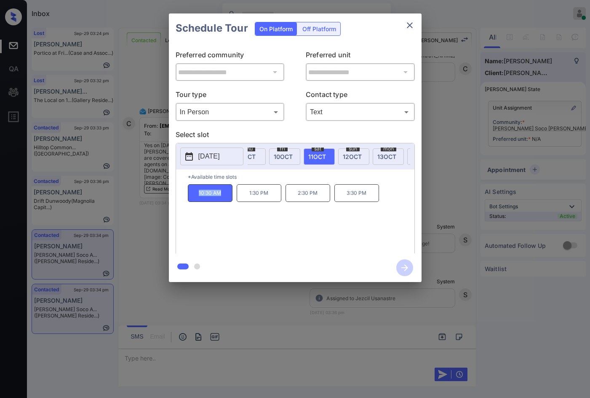
copy p "10:30 AM"
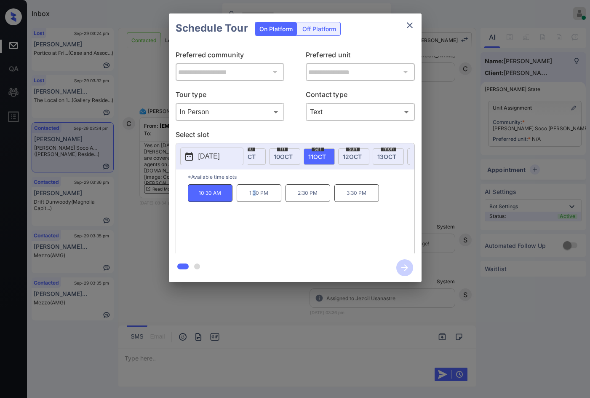
click at [253, 195] on p "1:30 PM" at bounding box center [259, 193] width 45 height 18
drag, startPoint x: 249, startPoint y: 200, endPoint x: 267, endPoint y: 200, distance: 18.1
click at [266, 200] on p "1:30 PM" at bounding box center [259, 193] width 45 height 18
copy p "1:30 PM"
drag, startPoint x: 353, startPoint y: 208, endPoint x: 372, endPoint y: 211, distance: 19.5
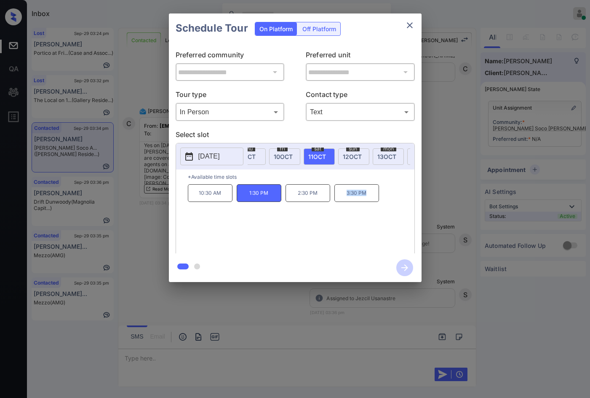
click at [372, 211] on div "10:30 AM 1:30 PM 2:30 PM 3:30 PM" at bounding box center [301, 217] width 227 height 67
copy p "3:30 PM"
click at [158, 199] on div "**********" at bounding box center [295, 147] width 591 height 295
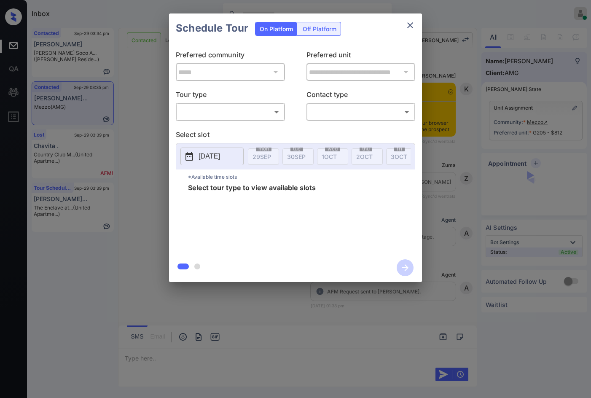
scroll to position [5352, 0]
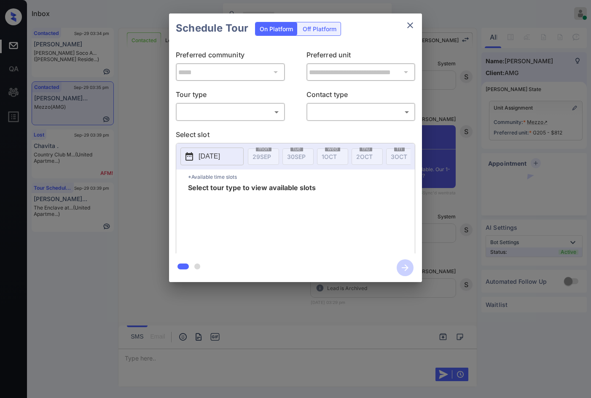
click at [233, 123] on div "**********" at bounding box center [295, 148] width 253 height 210
click at [238, 115] on body "Inbox Jezcil Usanastre Online Set yourself offline Set yourself on break Profil…" at bounding box center [295, 199] width 591 height 398
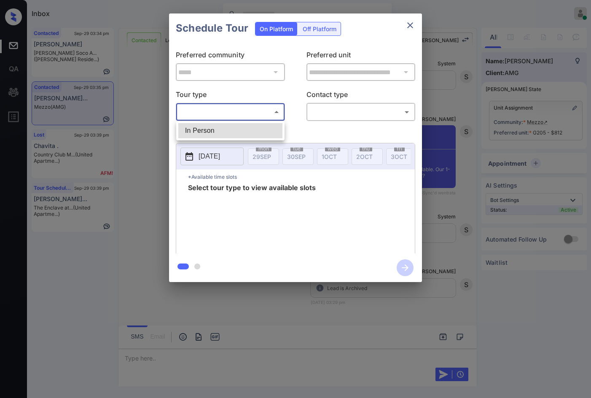
click at [227, 125] on li "In Person" at bounding box center [230, 130] width 104 height 15
type input "********"
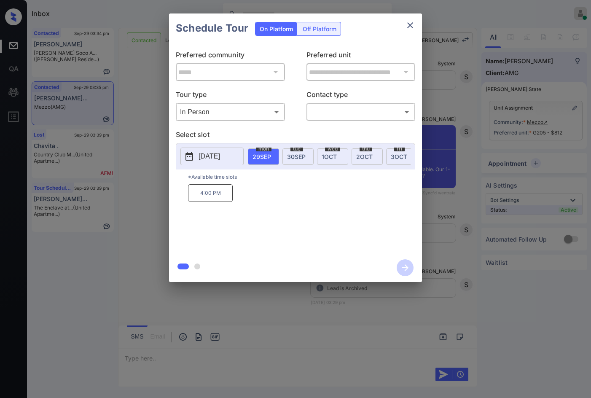
click at [220, 158] on p "[DATE]" at bounding box center [208, 156] width 21 height 10
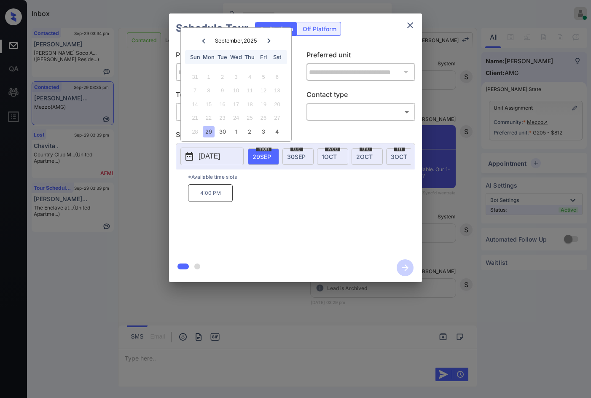
click at [266, 39] on icon at bounding box center [268, 40] width 5 height 5
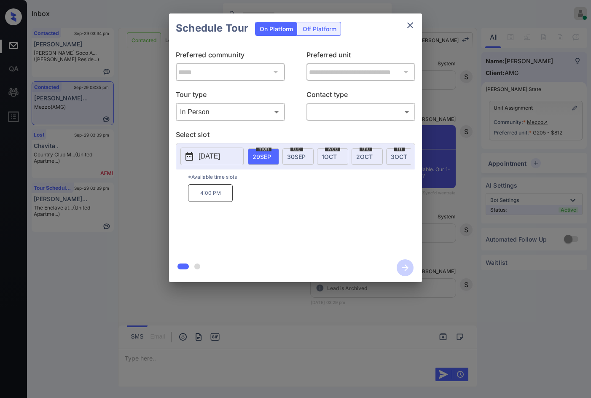
click at [130, 175] on div "**********" at bounding box center [295, 147] width 591 height 295
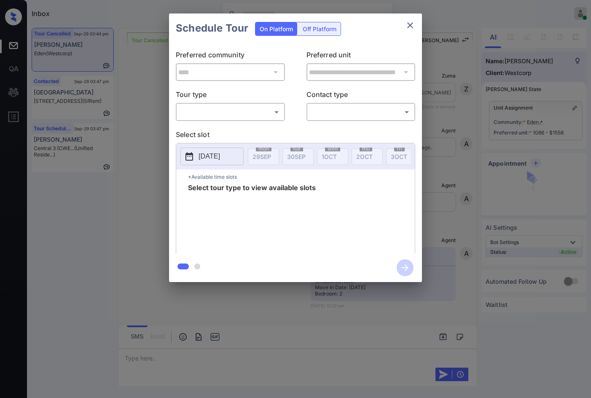
scroll to position [5036, 0]
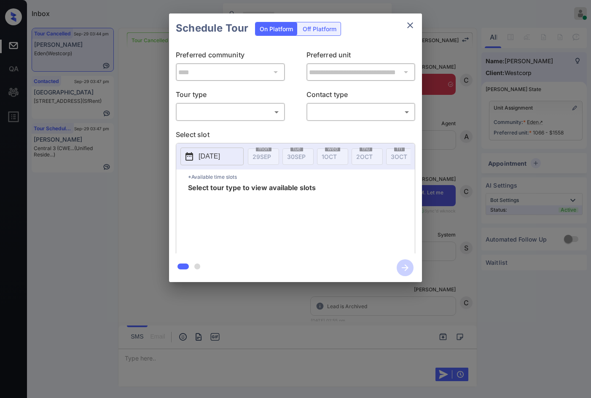
click at [270, 111] on body "Inbox Jezcil Usanastre Online Set yourself offline Set yourself on break Profil…" at bounding box center [295, 199] width 591 height 398
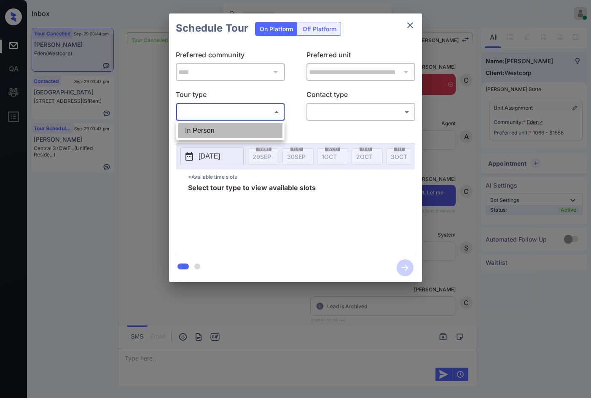
click at [248, 124] on li "In Person" at bounding box center [230, 130] width 104 height 15
type input "********"
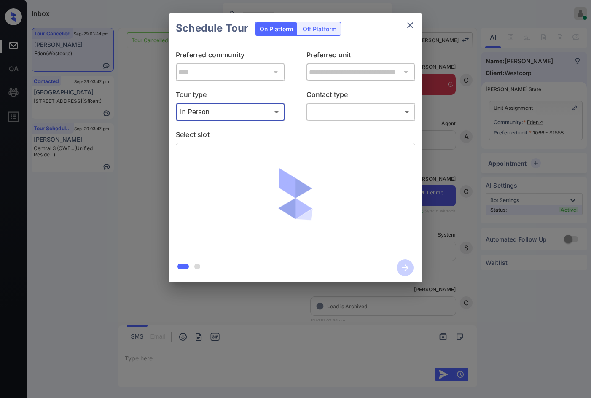
click at [311, 115] on body "Inbox Jezcil Usanastre Online Set yourself offline Set yourself on break Profil…" at bounding box center [295, 199] width 591 height 398
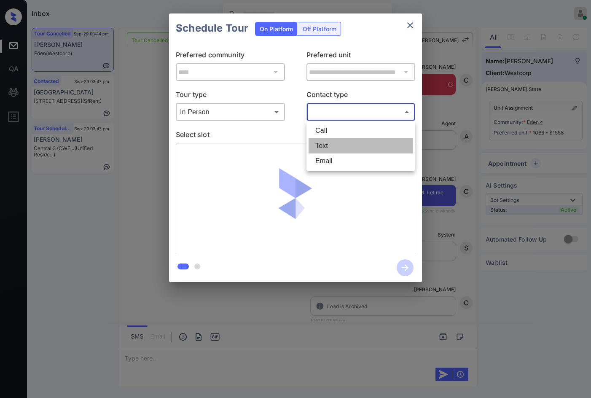
click at [323, 147] on li "Text" at bounding box center [360, 145] width 104 height 15
type input "****"
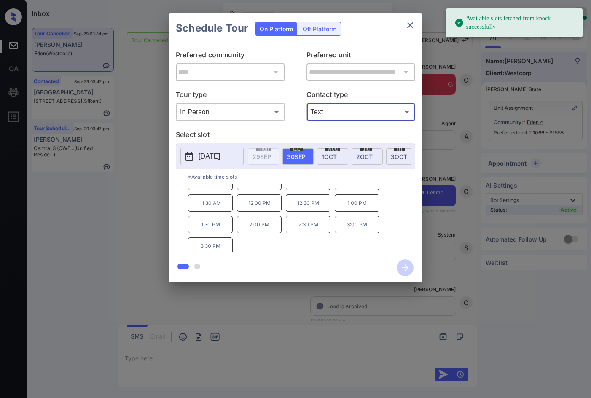
scroll to position [14, 0]
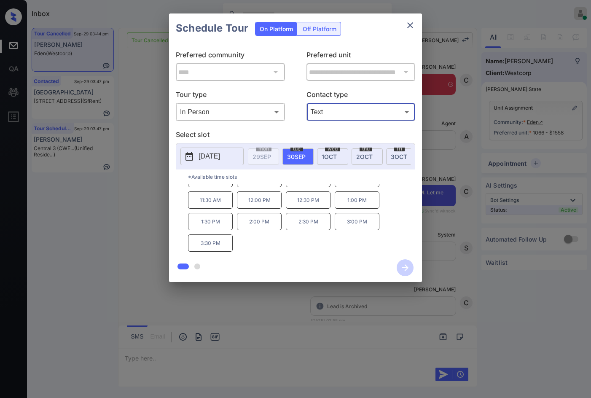
click at [173, 210] on div "**********" at bounding box center [295, 148] width 253 height 210
click at [412, 25] on icon "close" at bounding box center [410, 25] width 10 height 10
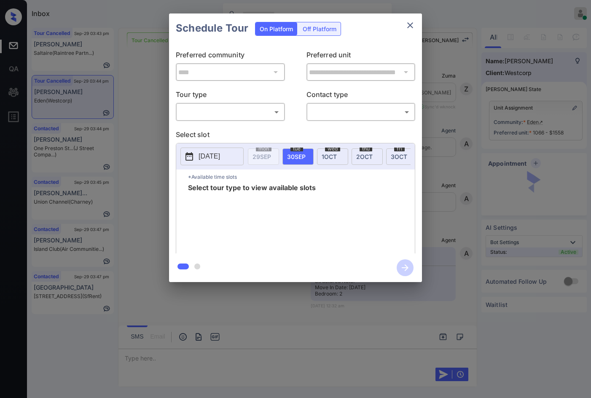
scroll to position [5302, 0]
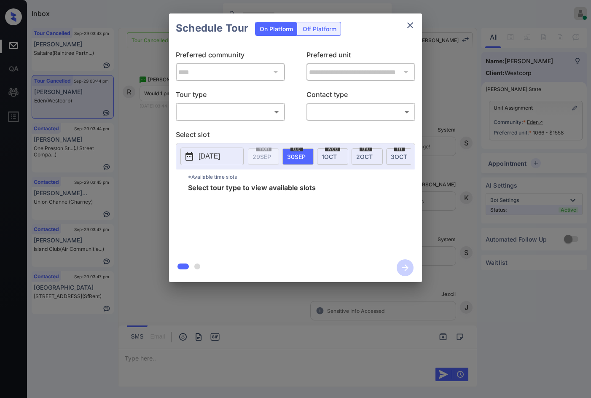
click at [246, 108] on body "Inbox Jezcil Usanastre Online Set yourself offline Set yourself on break Profil…" at bounding box center [295, 199] width 591 height 398
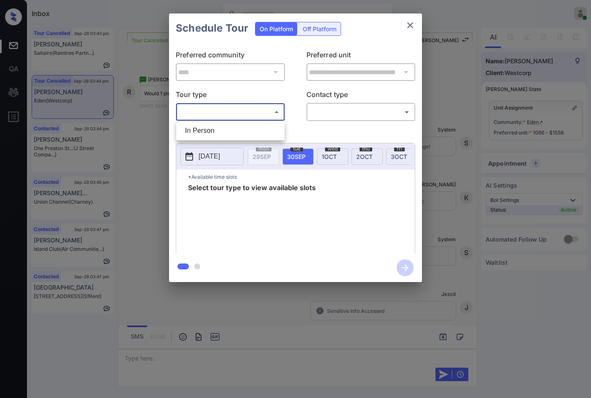
click at [238, 128] on li "In Person" at bounding box center [230, 130] width 104 height 15
type input "********"
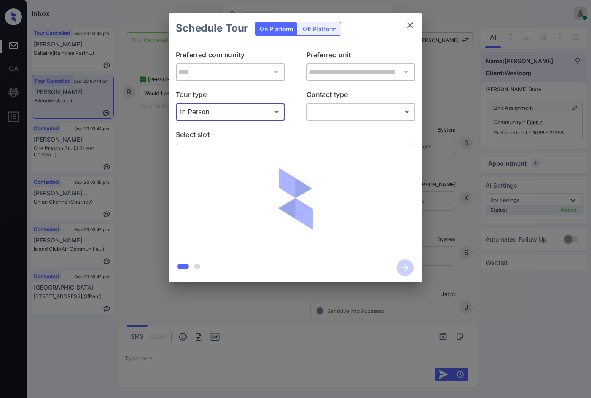
click at [314, 119] on body "Inbox Jezcil Usanastre Online Set yourself offline Set yourself on break Profil…" at bounding box center [295, 199] width 591 height 398
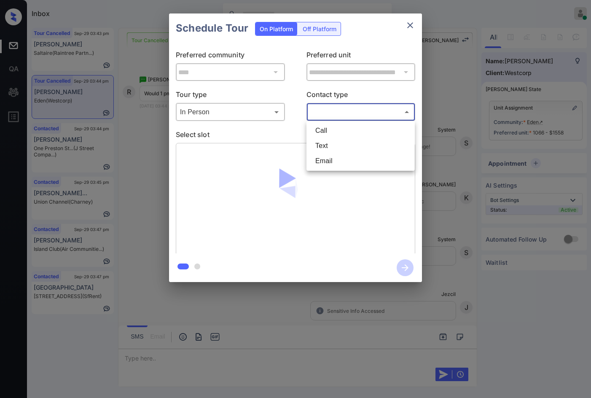
click at [325, 152] on li "Text" at bounding box center [360, 145] width 104 height 15
type input "****"
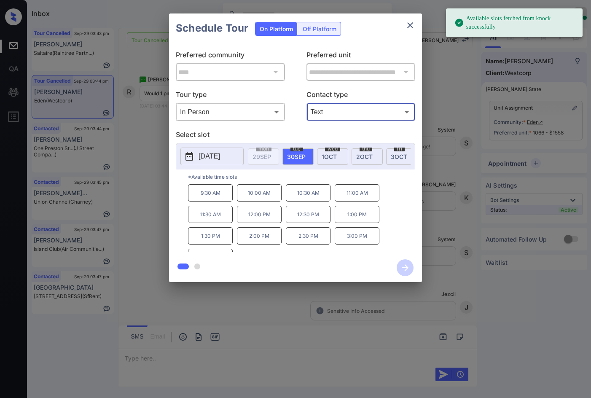
click at [344, 222] on p "1:00 PM" at bounding box center [356, 214] width 45 height 17
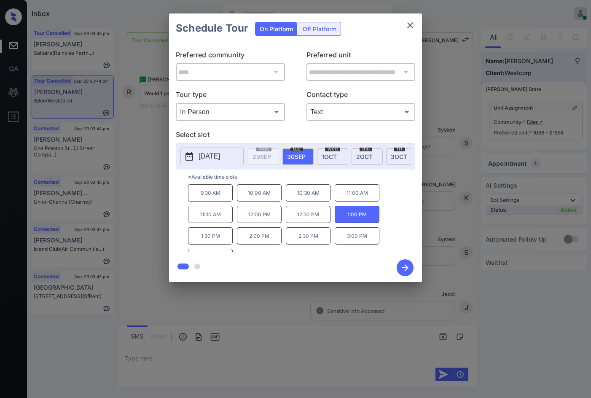
click at [406, 262] on icon "button" at bounding box center [404, 267] width 17 height 17
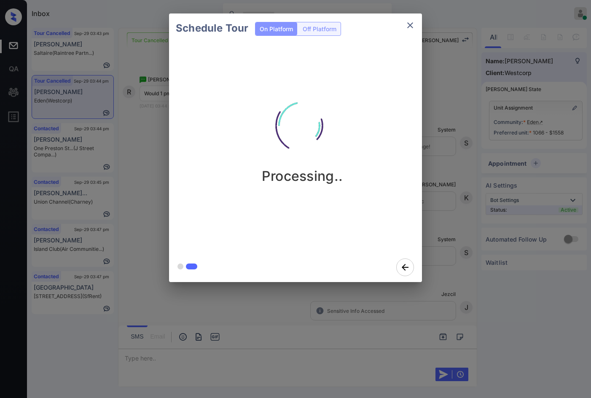
click at [366, 206] on div "Processing.." at bounding box center [302, 147] width 266 height 209
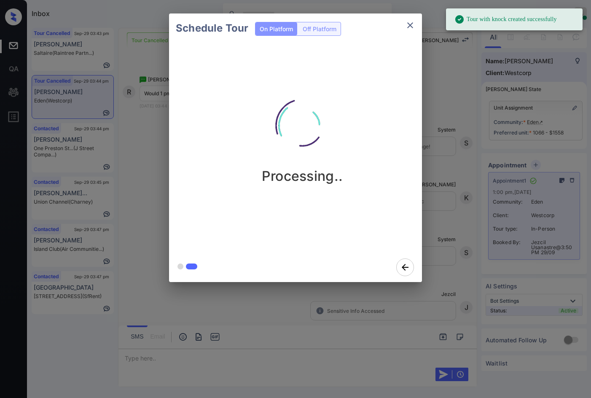
click at [140, 114] on div "Schedule Tour On Platform Off Platform Processing.." at bounding box center [295, 147] width 591 height 295
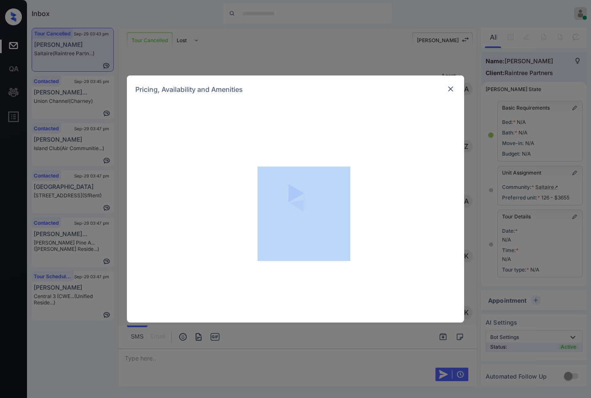
scroll to position [4787, 0]
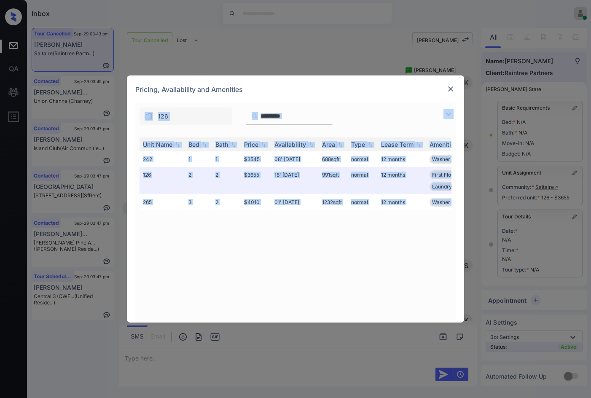
click at [444, 112] on img at bounding box center [448, 114] width 10 height 10
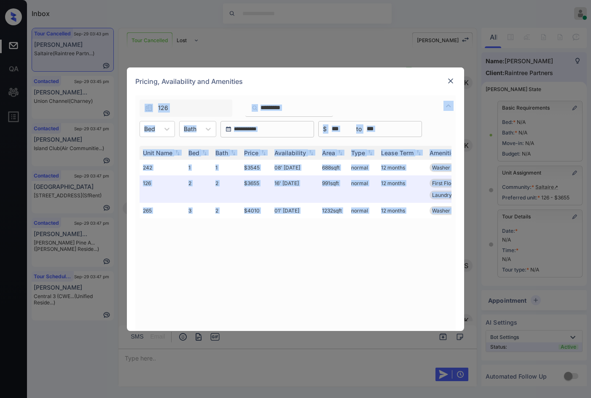
click at [340, 278] on div "Unit Name Bed Bath Price Availability Area Type Lease Term Amenities 242 1 1 $3…" at bounding box center [295, 234] width 312 height 176
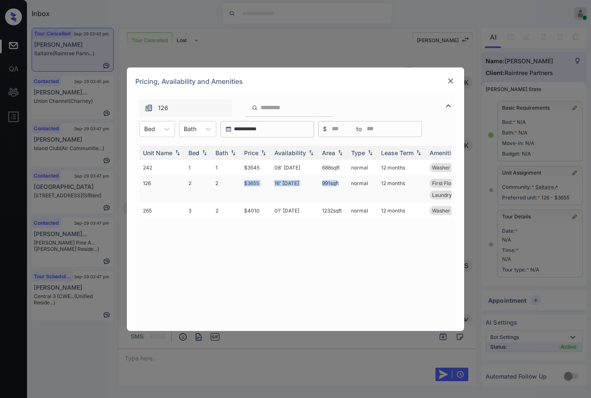
drag, startPoint x: 241, startPoint y: 183, endPoint x: 335, endPoint y: 183, distance: 93.9
click at [335, 183] on tr "126 2 2 $3655 16' Sep 25 991 sqft normal 12 months First Floor Washer & Dryer W…" at bounding box center [359, 188] width 440 height 27
drag, startPoint x: 340, startPoint y: 183, endPoint x: 243, endPoint y: 186, distance: 96.5
click at [243, 186] on tr "126 2 2 $3655 16' Sep 25 991 sqft normal 12 months First Floor Washer & Dryer W…" at bounding box center [359, 188] width 440 height 27
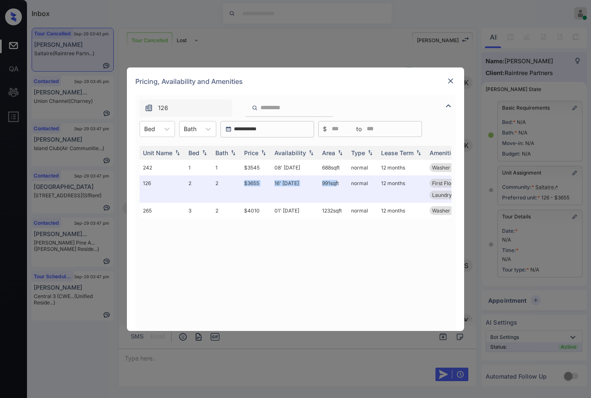
copy tr "$3655 16' Sep 25 991 sqft"
click at [449, 86] on div at bounding box center [450, 81] width 10 height 10
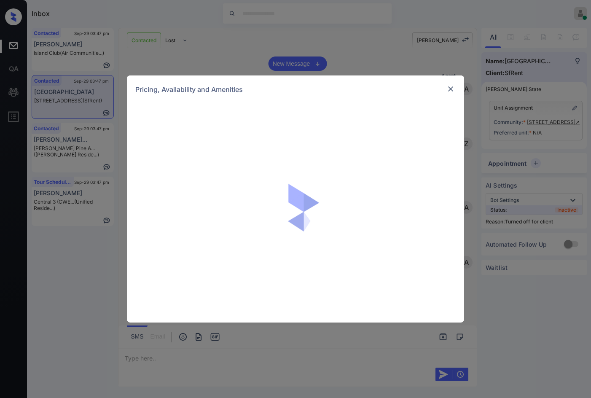
scroll to position [1236, 0]
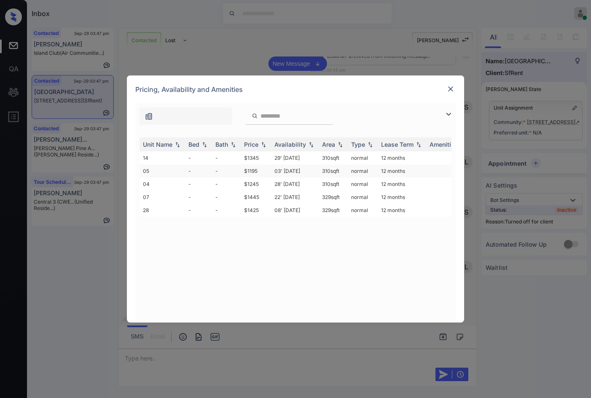
click at [261, 165] on td "$1195" at bounding box center [256, 170] width 30 height 13
click at [289, 174] on td "03' Aug 20" at bounding box center [295, 170] width 48 height 13
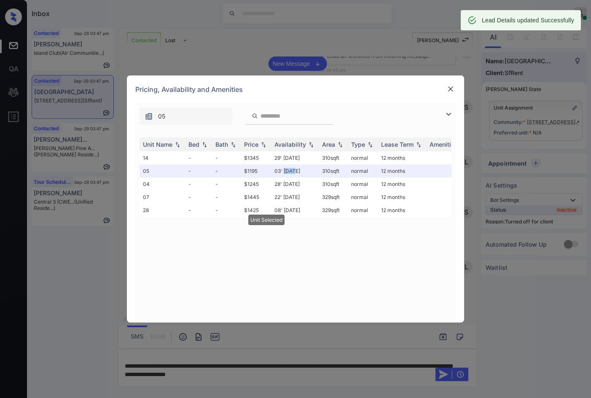
click at [449, 88] on img at bounding box center [450, 89] width 8 height 8
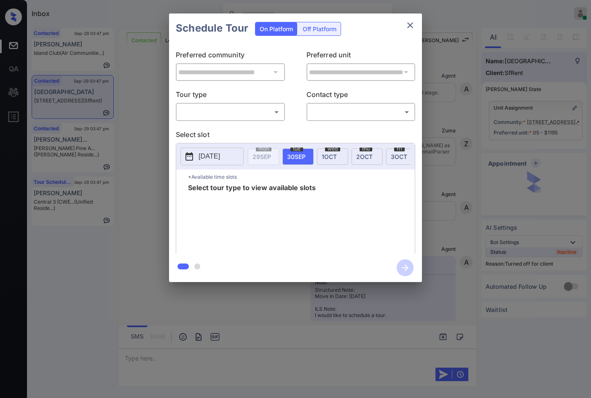
scroll to position [1552, 0]
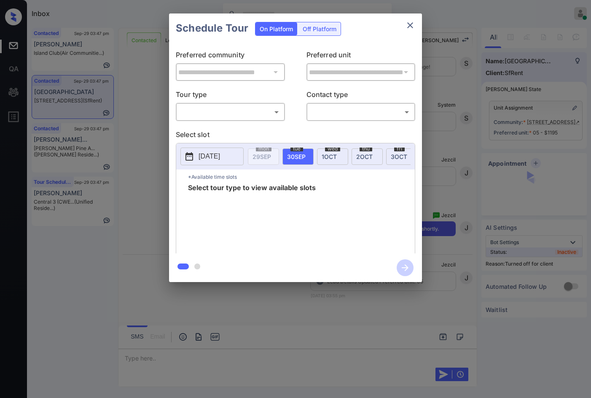
click at [318, 27] on div "Off Platform" at bounding box center [319, 28] width 42 height 13
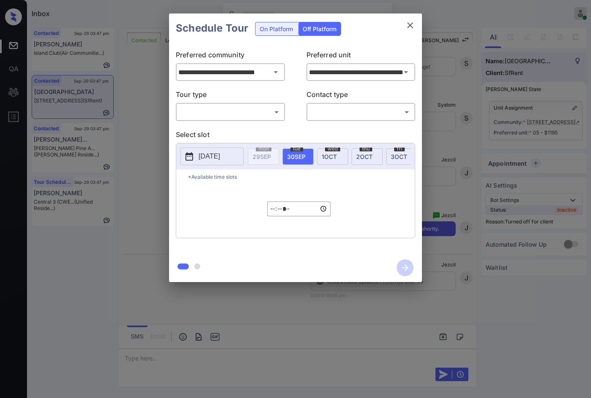
click at [245, 108] on body "Inbox Jezcil Usanastre Online Set yourself offline Set yourself on break Profil…" at bounding box center [295, 199] width 591 height 398
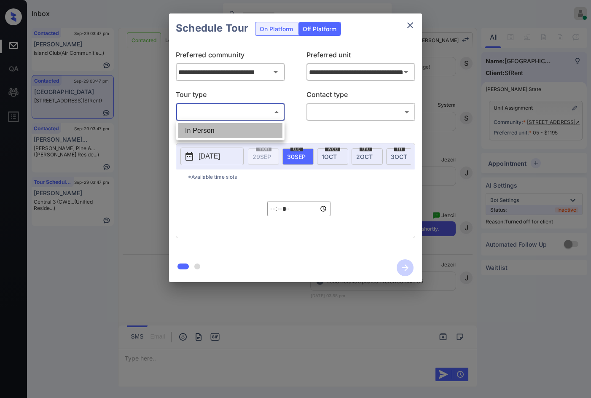
click at [236, 125] on li "In Person" at bounding box center [230, 130] width 104 height 15
type input "********"
click at [371, 118] on div "​ ​" at bounding box center [360, 112] width 109 height 18
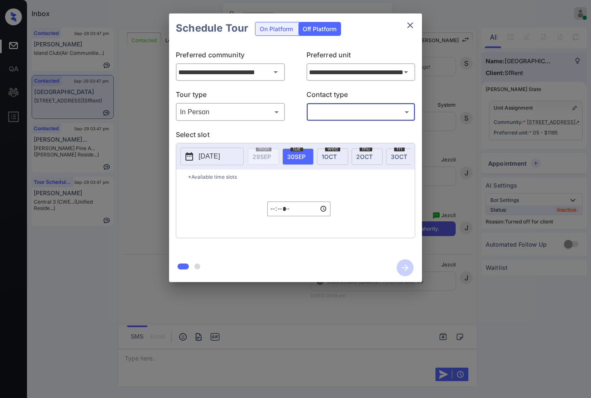
click at [370, 109] on body "Inbox Jezcil Usanastre Online Set yourself offline Set yourself on break Profil…" at bounding box center [295, 199] width 591 height 398
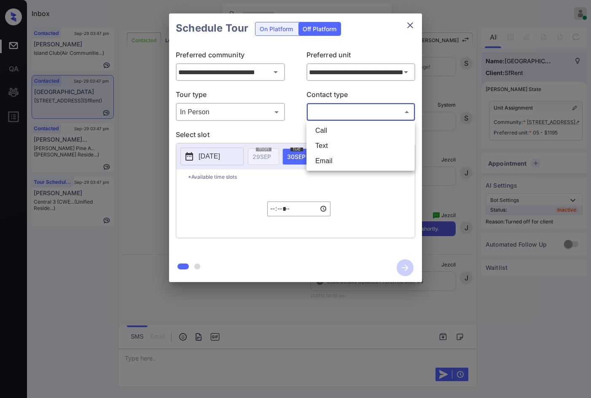
click at [355, 141] on li "Text" at bounding box center [360, 145] width 104 height 15
type input "****"
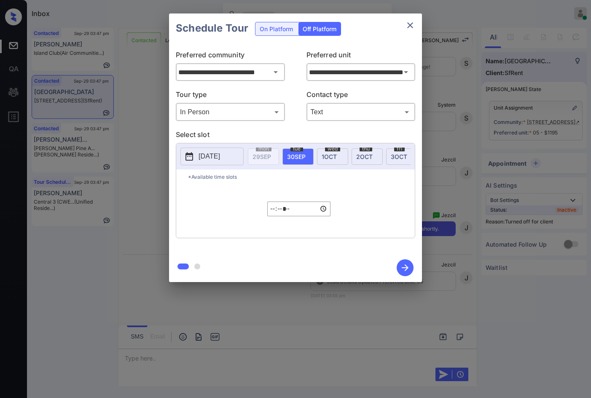
click at [220, 152] on p "[DATE]" at bounding box center [208, 156] width 21 height 10
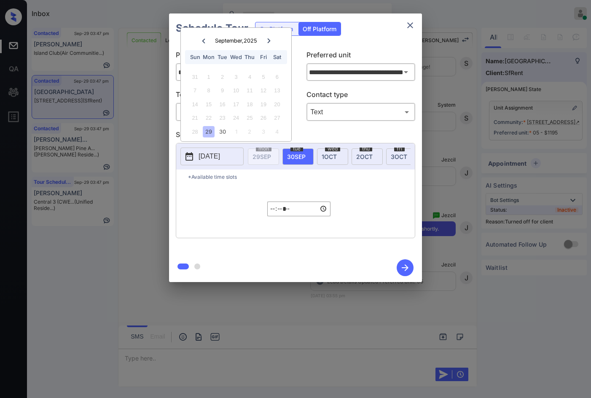
click at [270, 39] on div at bounding box center [268, 40] width 11 height 11
click at [192, 91] on div "5" at bounding box center [194, 90] width 11 height 11
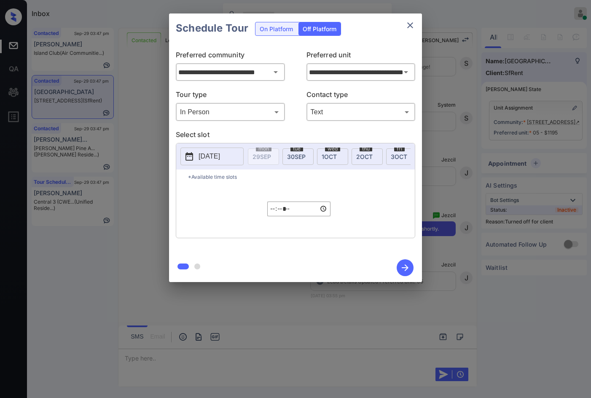
click at [225, 179] on p "*Available time slots" at bounding box center [301, 176] width 227 height 15
click at [129, 131] on div "**********" at bounding box center [295, 147] width 591 height 295
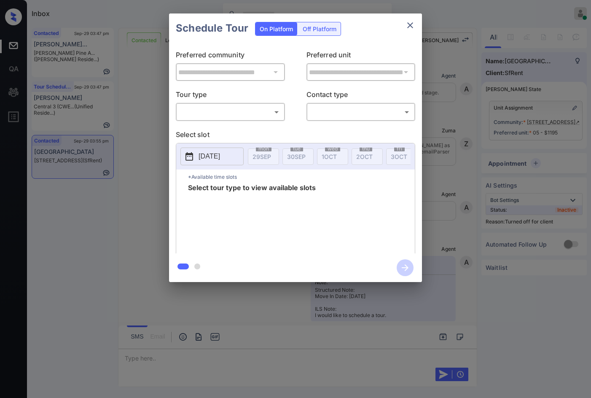
scroll to position [1468, 0]
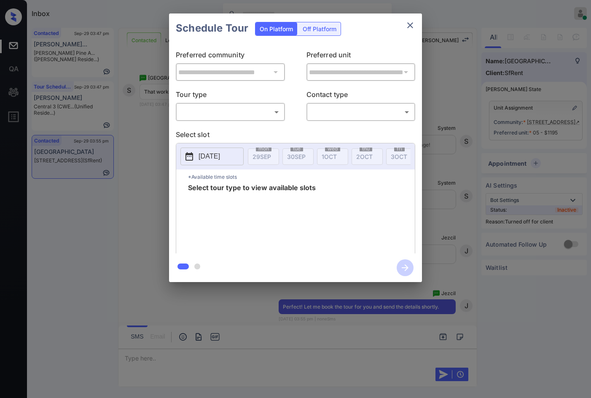
click at [329, 21] on div "On Platform Off Platform" at bounding box center [298, 27] width 86 height 29
click at [332, 27] on div "Off Platform" at bounding box center [319, 28] width 42 height 13
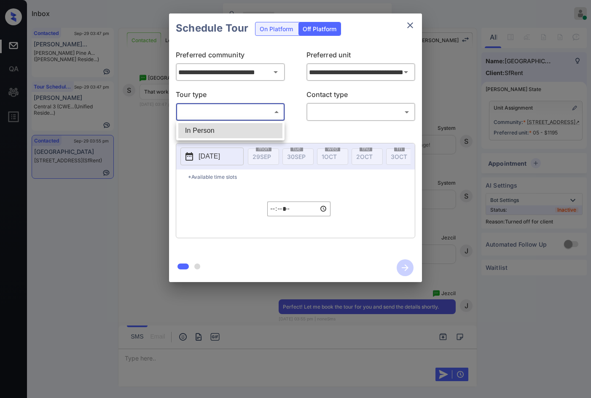
click at [263, 112] on body "Inbox Jezcil Usanastre Online Set yourself offline Set yourself on break Profil…" at bounding box center [295, 199] width 591 height 398
click at [260, 125] on li "In Person" at bounding box center [230, 130] width 104 height 15
type input "********"
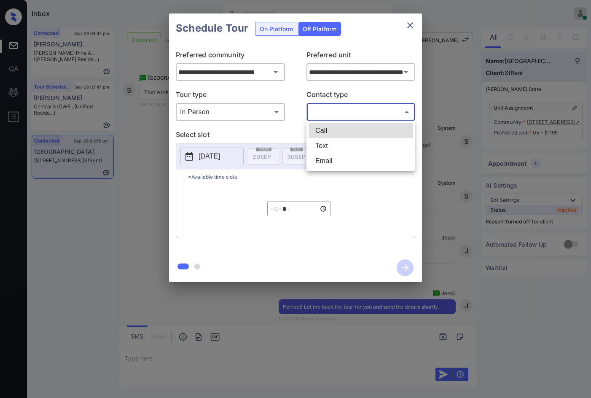
click at [326, 112] on body "Inbox Jezcil Usanastre Online Set yourself offline Set yourself on break Profil…" at bounding box center [295, 199] width 591 height 398
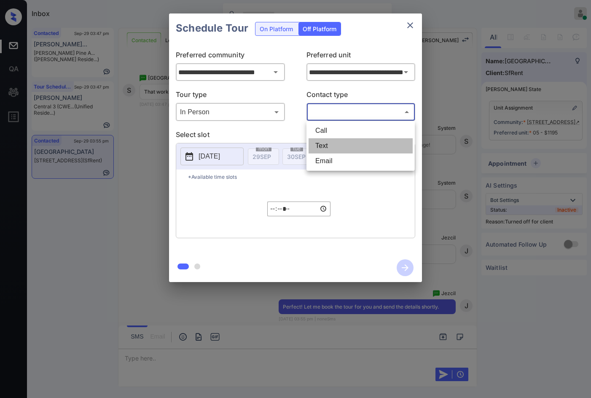
click at [332, 146] on li "Text" at bounding box center [360, 145] width 104 height 15
type input "****"
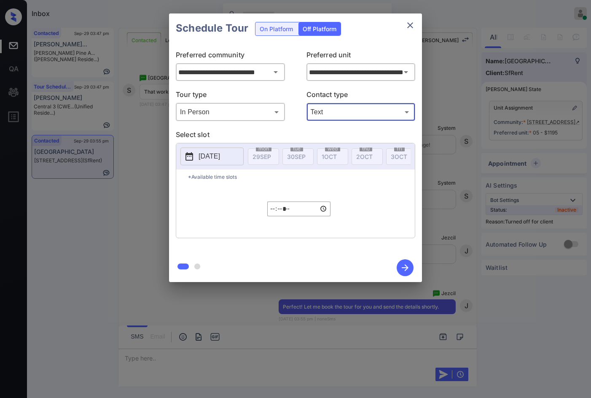
click at [220, 156] on p "[DATE]" at bounding box center [208, 156] width 21 height 10
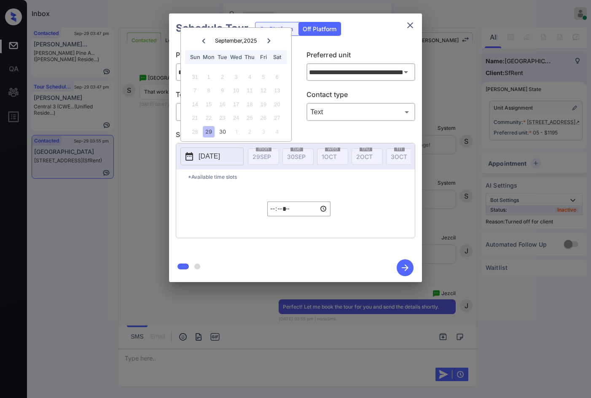
click at [268, 39] on icon at bounding box center [268, 40] width 3 height 5
click at [202, 89] on div "5 6 7 8 9 10 11" at bounding box center [235, 90] width 105 height 13
click at [198, 89] on div "5" at bounding box center [194, 90] width 11 height 11
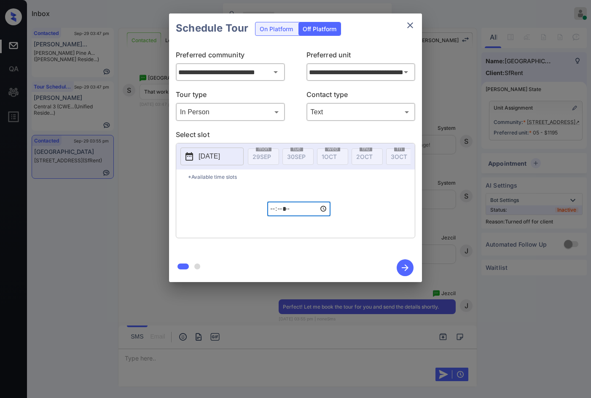
click at [276, 212] on input "*****" at bounding box center [298, 208] width 63 height 15
type input "*****"
click at [408, 262] on icon "button" at bounding box center [404, 267] width 17 height 17
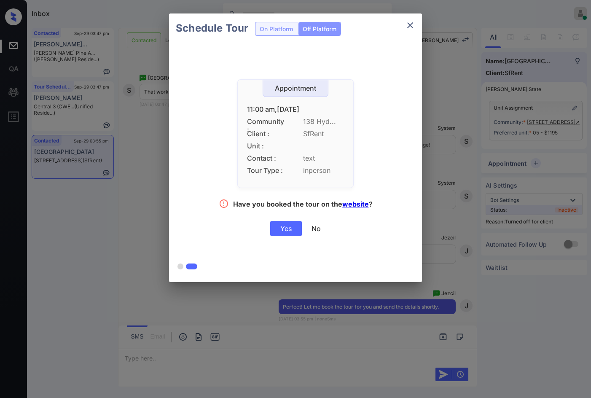
click at [285, 233] on div "Yes" at bounding box center [286, 228] width 32 height 15
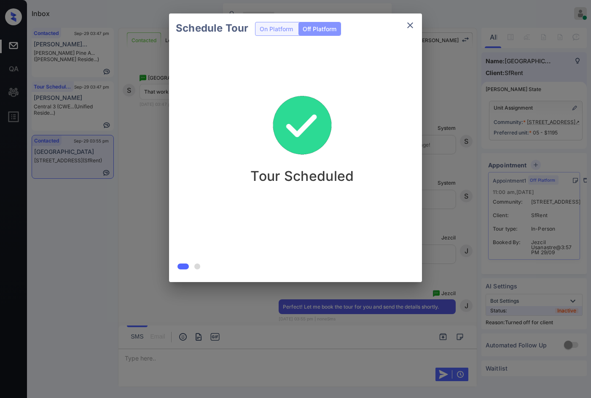
click at [230, 369] on div at bounding box center [295, 199] width 591 height 398
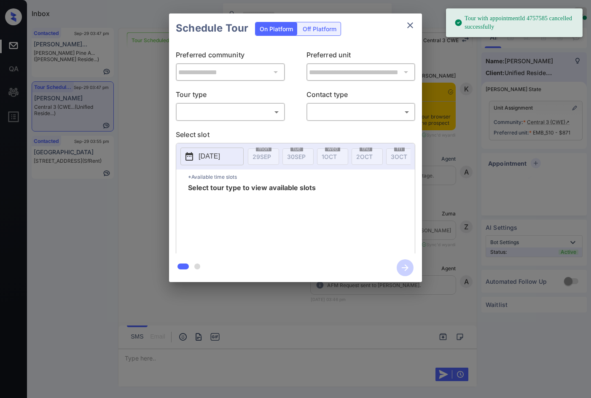
scroll to position [3125, 0]
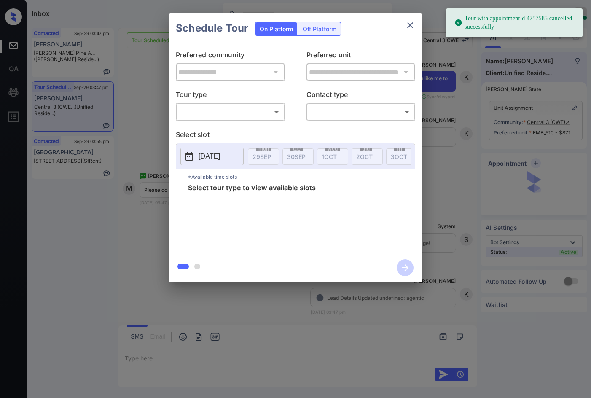
click at [479, 174] on div "**********" at bounding box center [295, 147] width 591 height 295
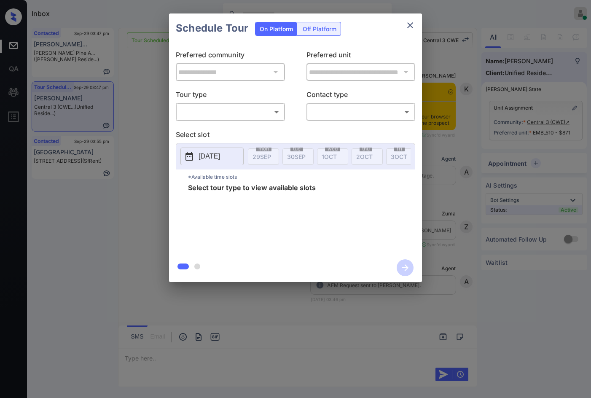
scroll to position [3125, 0]
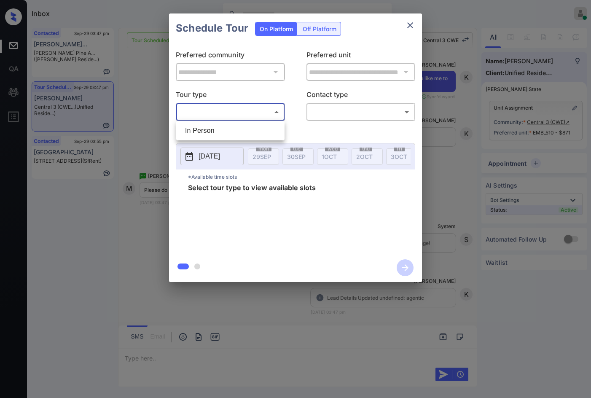
click at [233, 112] on body "Inbox Jezcil Usanastre Online Set yourself offline Set yourself on break Profil…" at bounding box center [295, 199] width 591 height 398
click at [232, 126] on li "In Person" at bounding box center [230, 130] width 104 height 15
type input "********"
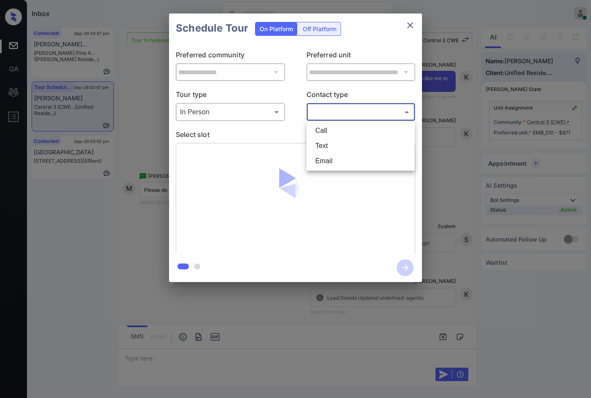
click at [330, 111] on body "Inbox Jezcil Usanastre Online Set yourself offline Set yourself on break Profil…" at bounding box center [295, 199] width 591 height 398
click at [334, 140] on li "Text" at bounding box center [360, 145] width 104 height 15
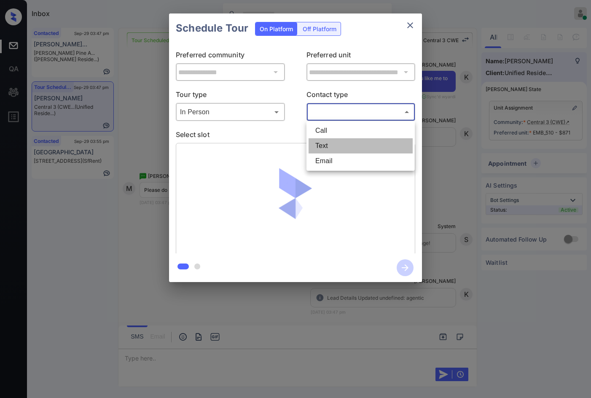
type input "****"
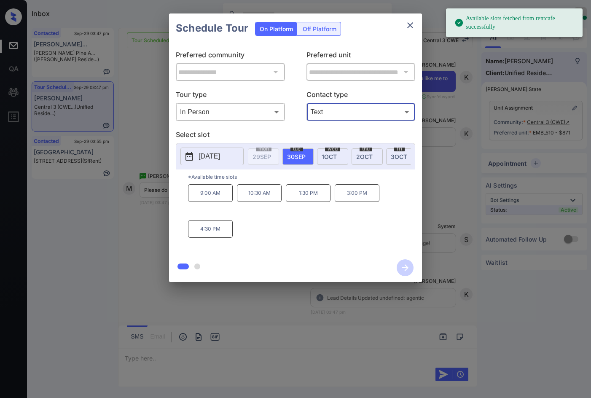
click at [217, 236] on p "4:30 PM" at bounding box center [210, 229] width 45 height 18
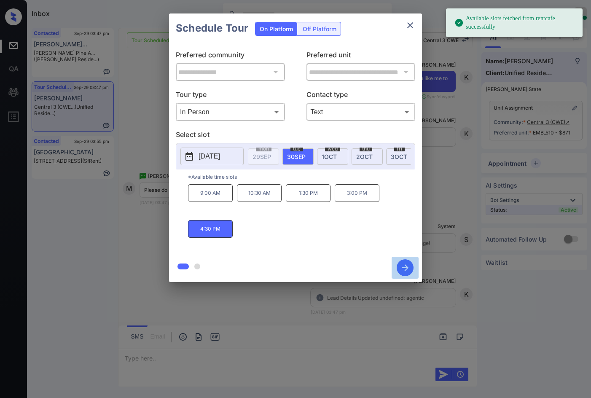
click at [404, 269] on icon "button" at bounding box center [404, 267] width 17 height 17
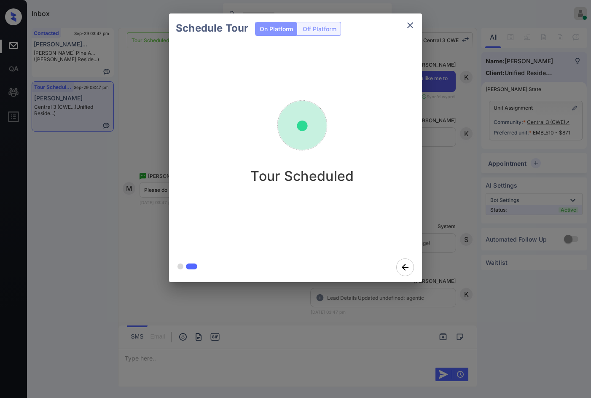
click at [158, 159] on div "Schedule Tour On Platform Off Platform Tour Scheduled" at bounding box center [295, 147] width 591 height 295
